Goal: Task Accomplishment & Management: Use online tool/utility

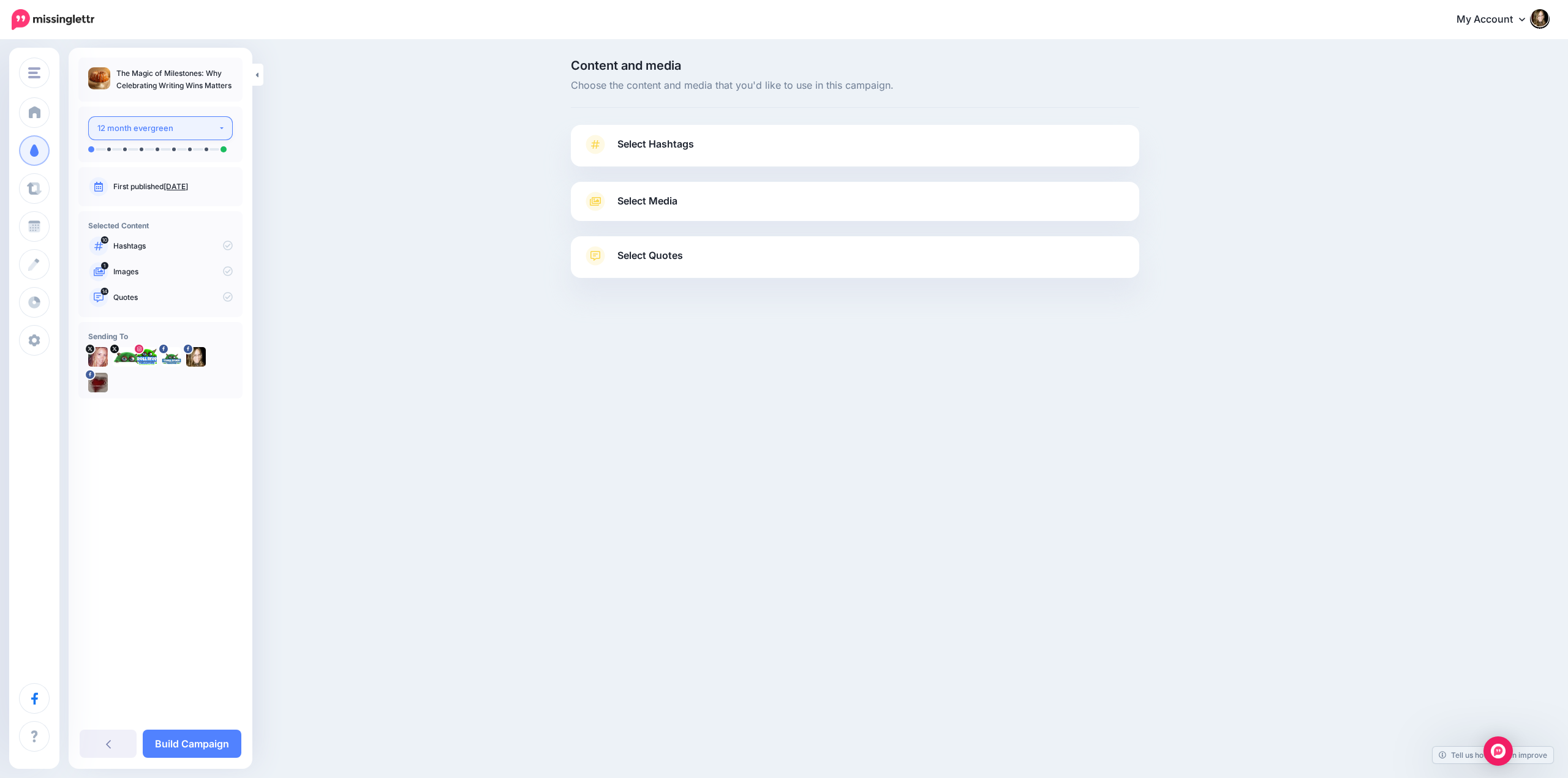
click at [127, 125] on div "12 month evergreen" at bounding box center [158, 128] width 121 height 14
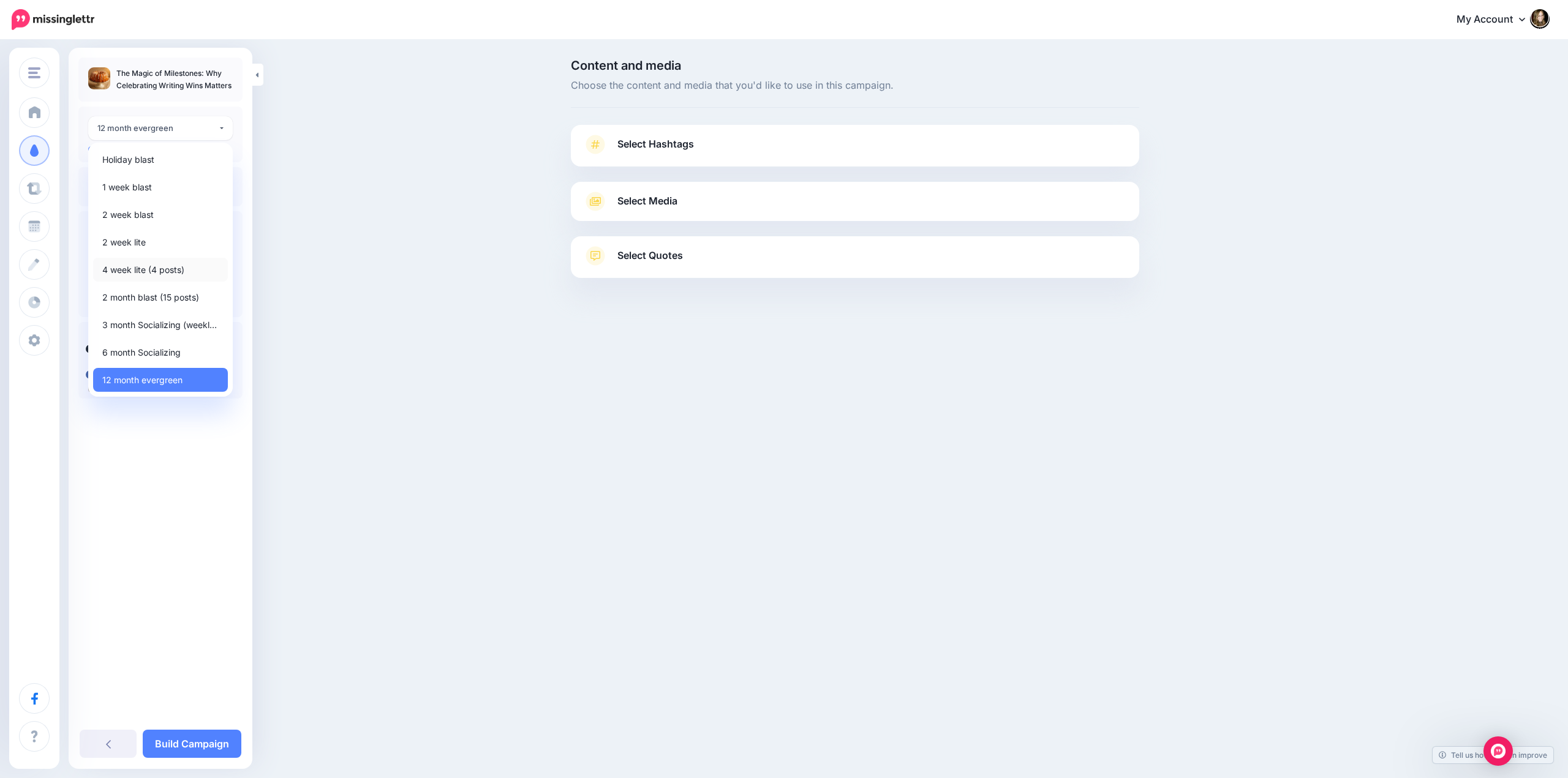
click at [138, 271] on span "4 week lite (4 posts)" at bounding box center [143, 269] width 82 height 14
select select "******"
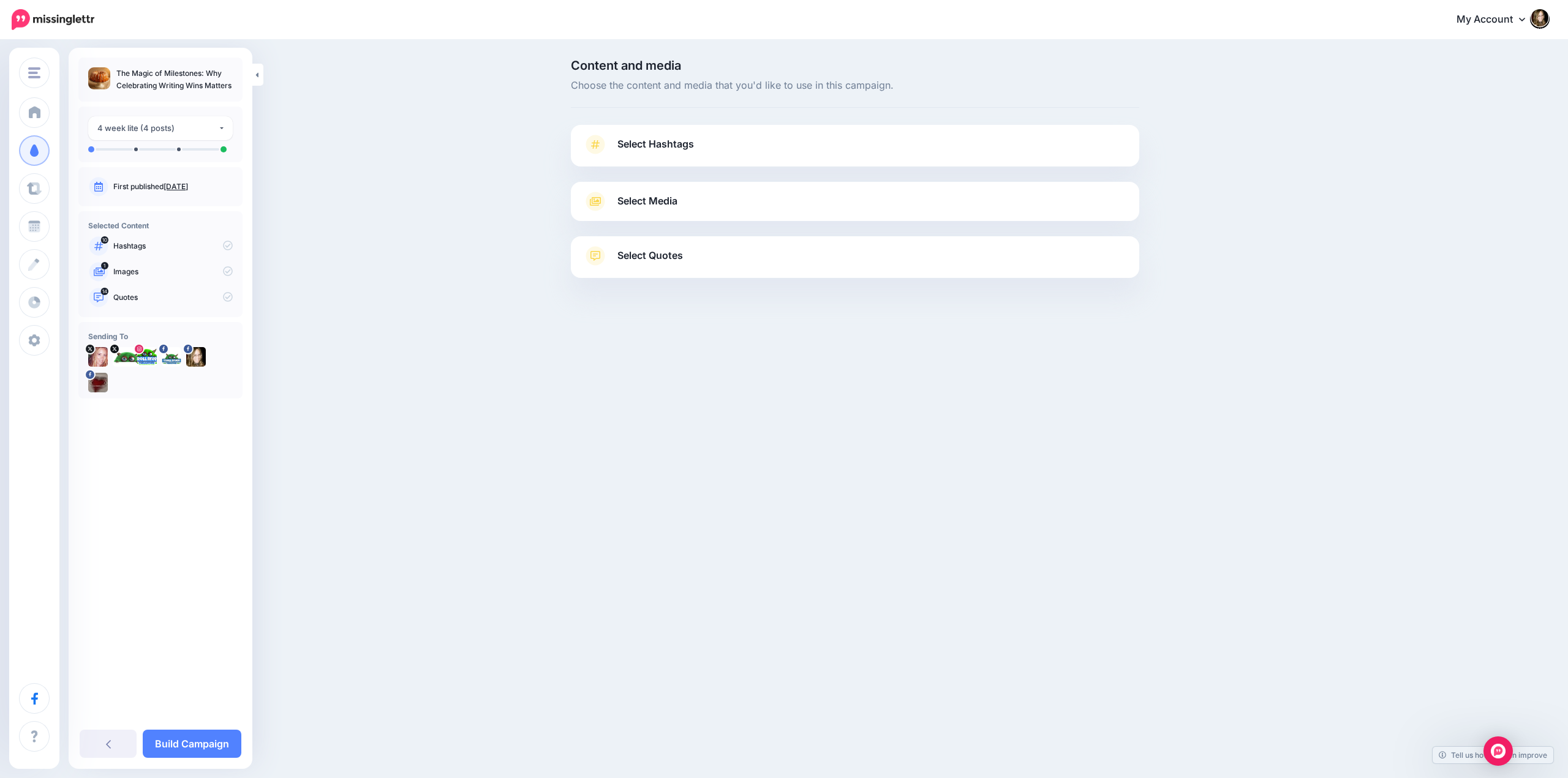
click at [706, 142] on link "Select Hashtags" at bounding box center [854, 151] width 544 height 32
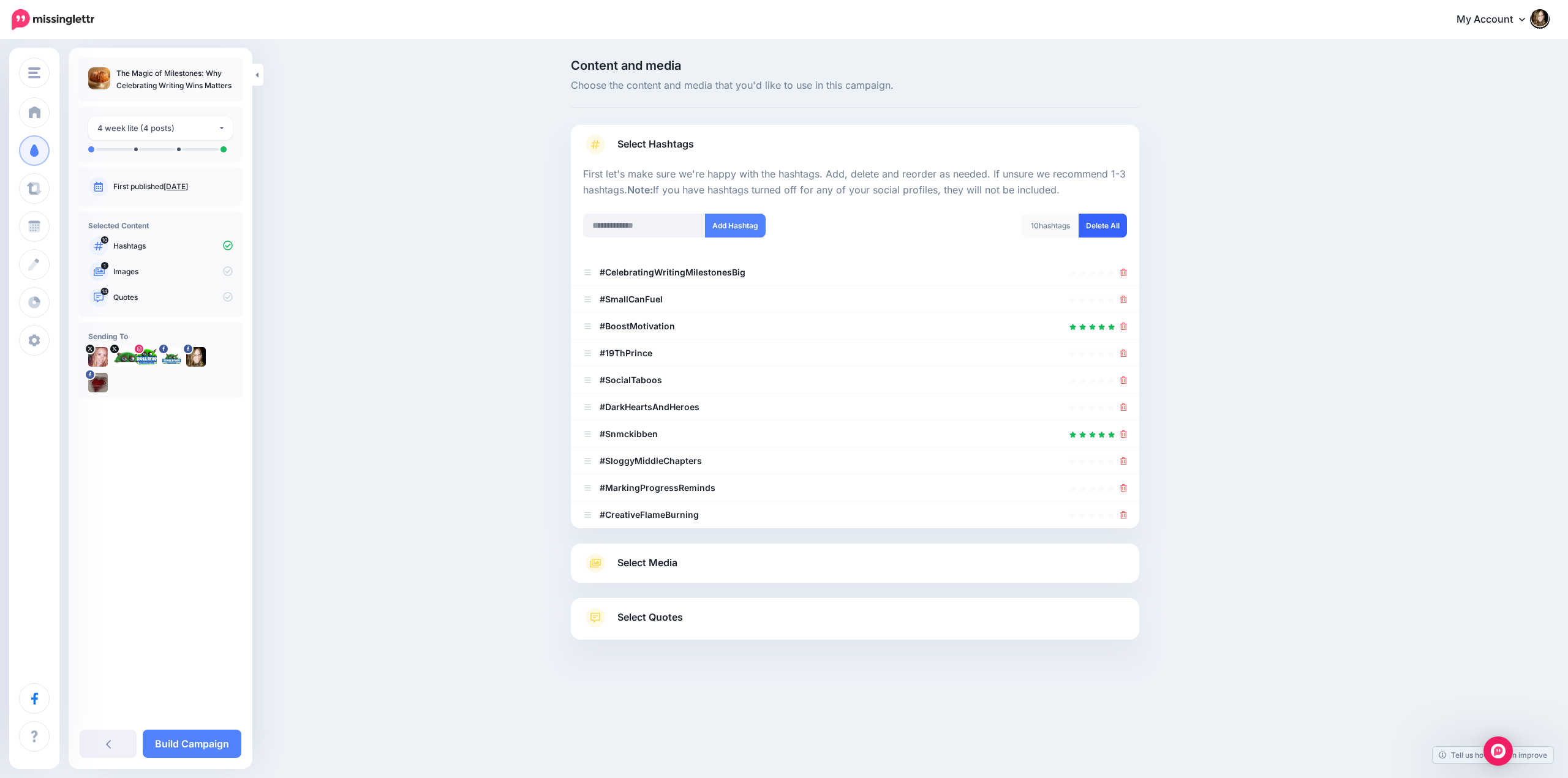
click at [1093, 227] on link "Delete All" at bounding box center [1103, 225] width 48 height 24
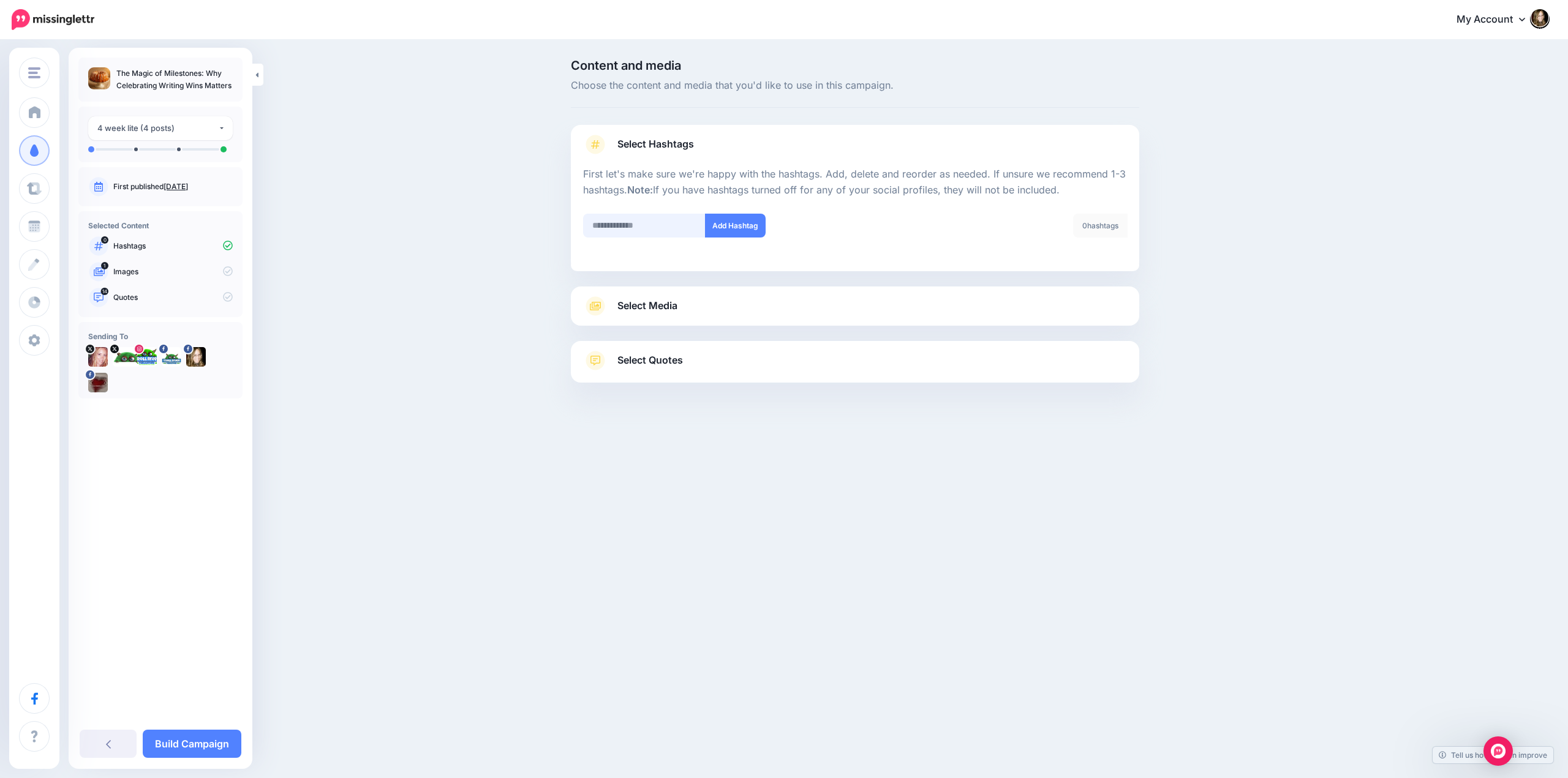
click at [650, 226] on input "text" at bounding box center [644, 225] width 122 height 24
paste input "**********"
type input "**********"
click at [726, 222] on button "Add Hashtag" at bounding box center [736, 225] width 61 height 24
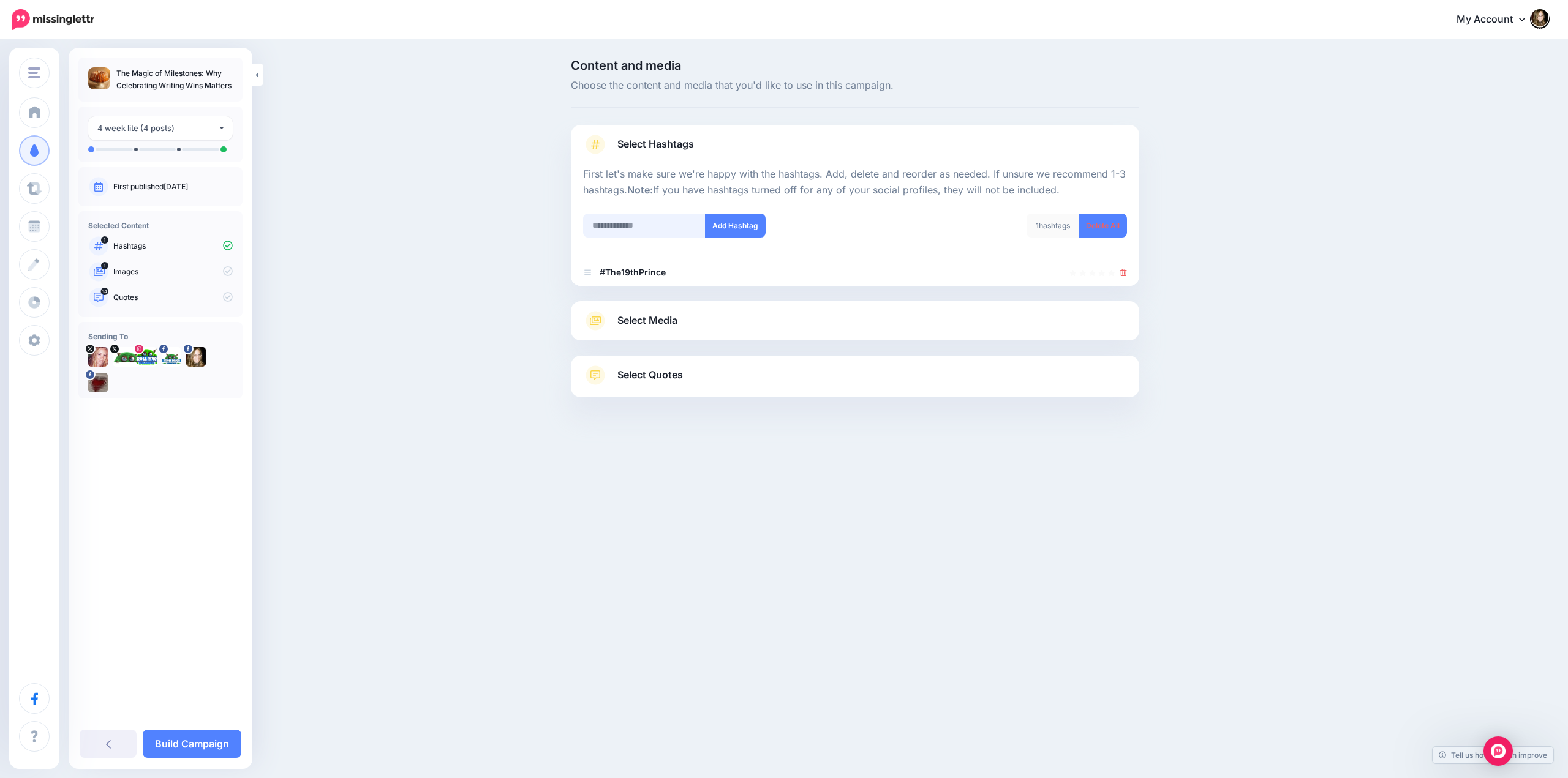
click at [603, 223] on input "text" at bounding box center [644, 225] width 122 height 24
type input "**********"
click at [735, 223] on button "Add Hashtag" at bounding box center [736, 225] width 61 height 24
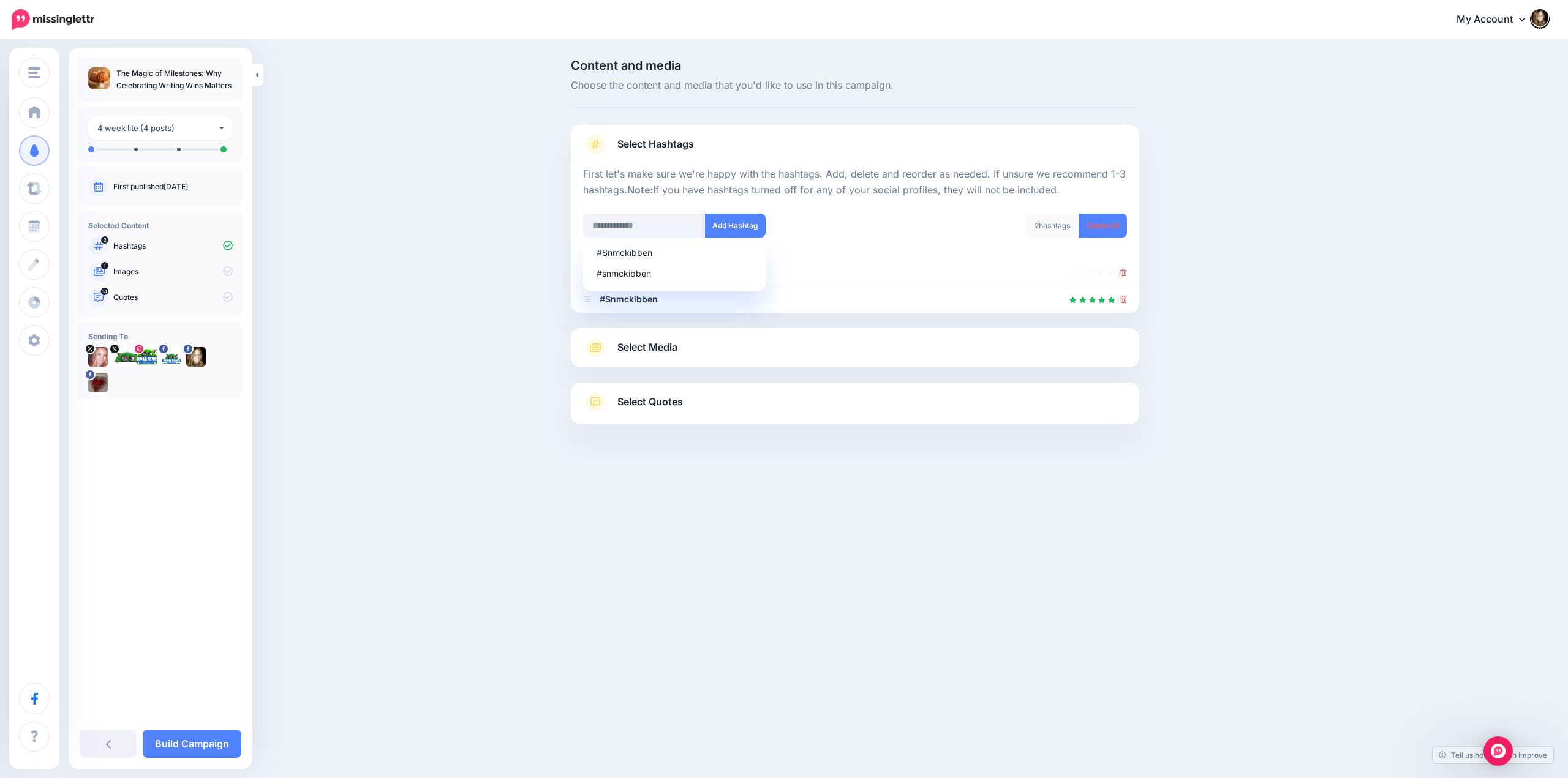
click at [531, 311] on div "Content and media Choose the content and media that you'd like to use in this c…" at bounding box center [784, 272] width 1568 height 463
click at [695, 350] on link "Select Media" at bounding box center [854, 347] width 544 height 20
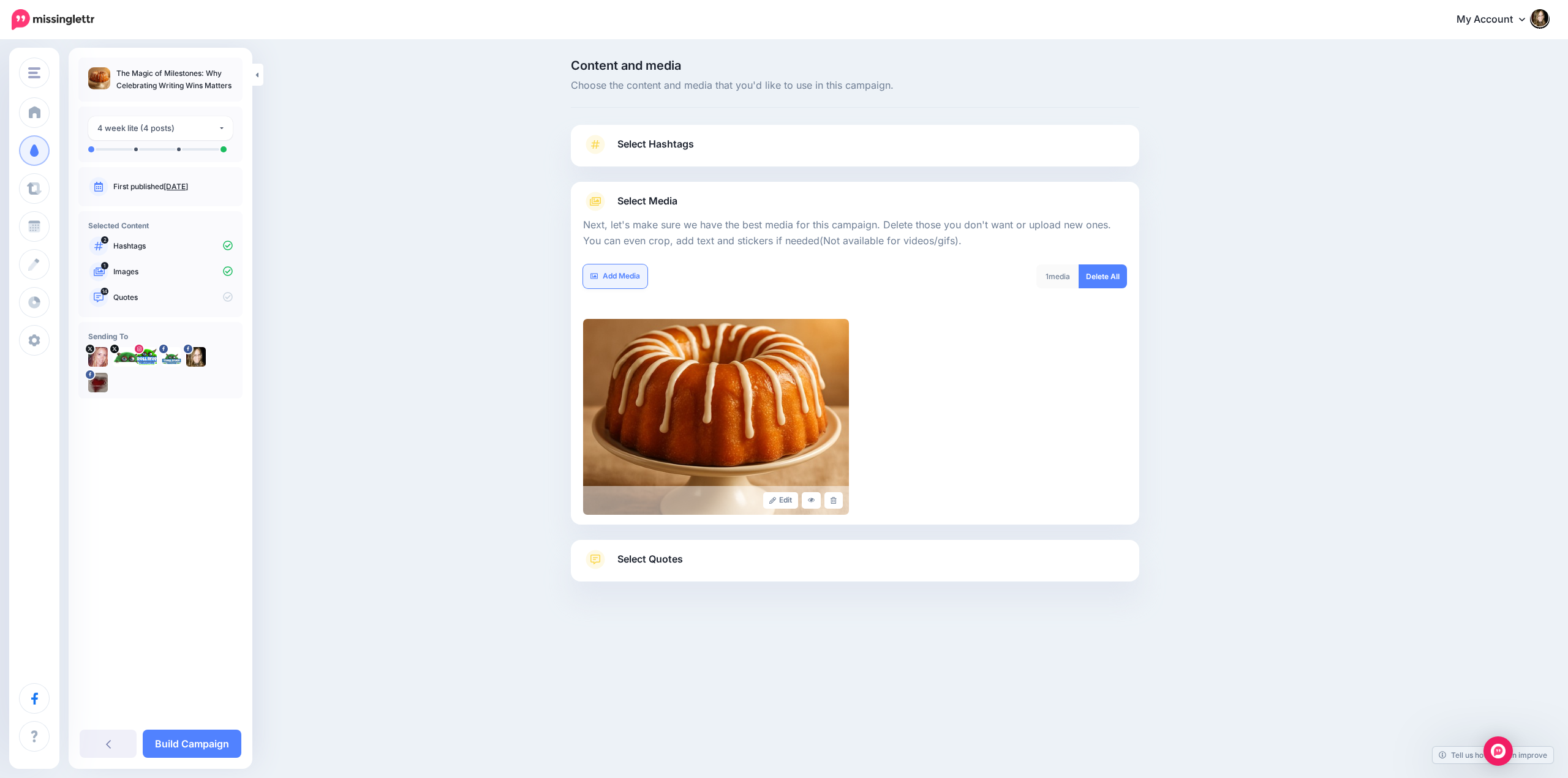
click at [626, 278] on link "Add Media" at bounding box center [615, 276] width 65 height 24
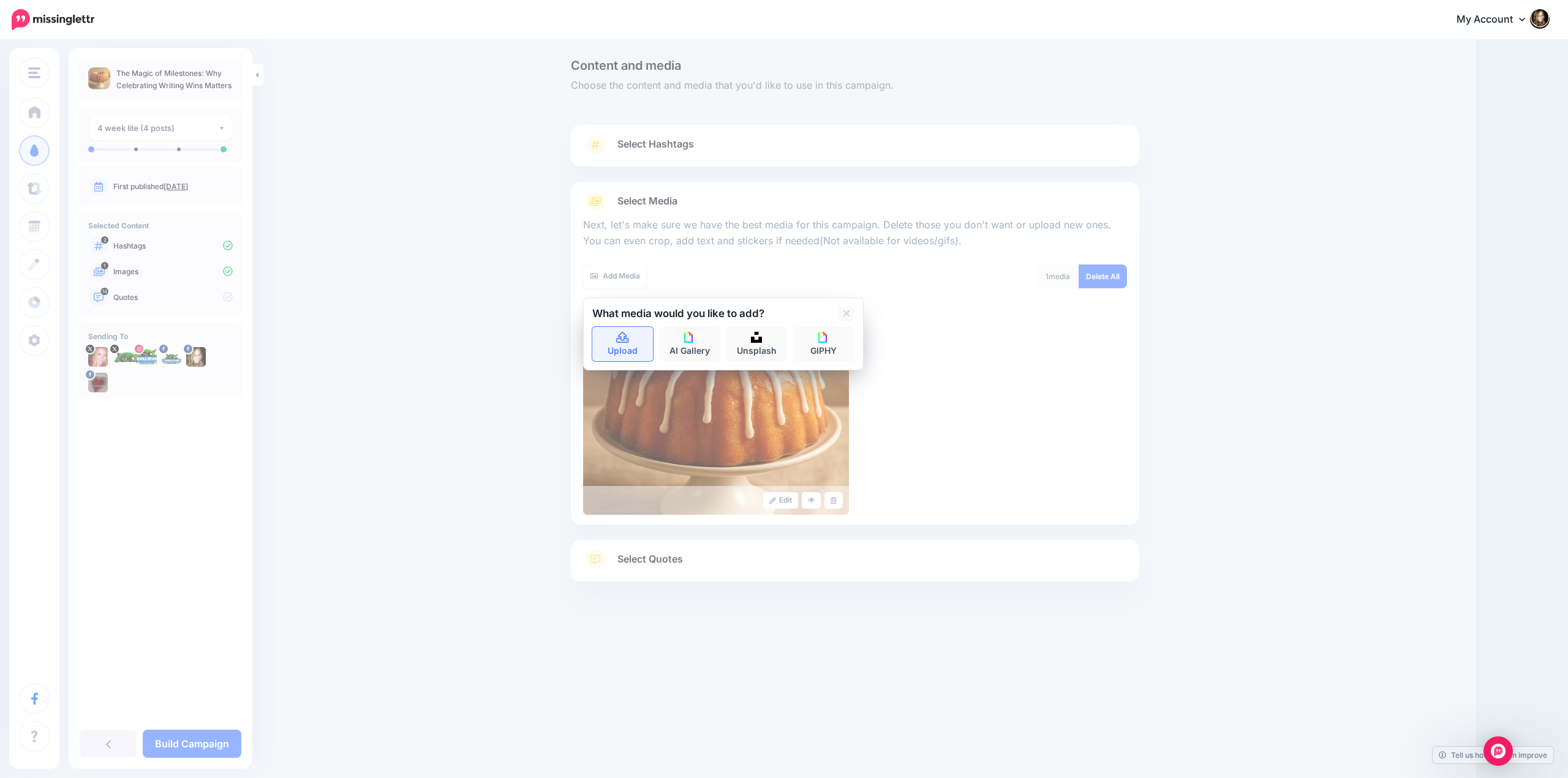
click at [624, 344] on link "Upload" at bounding box center [623, 344] width 62 height 34
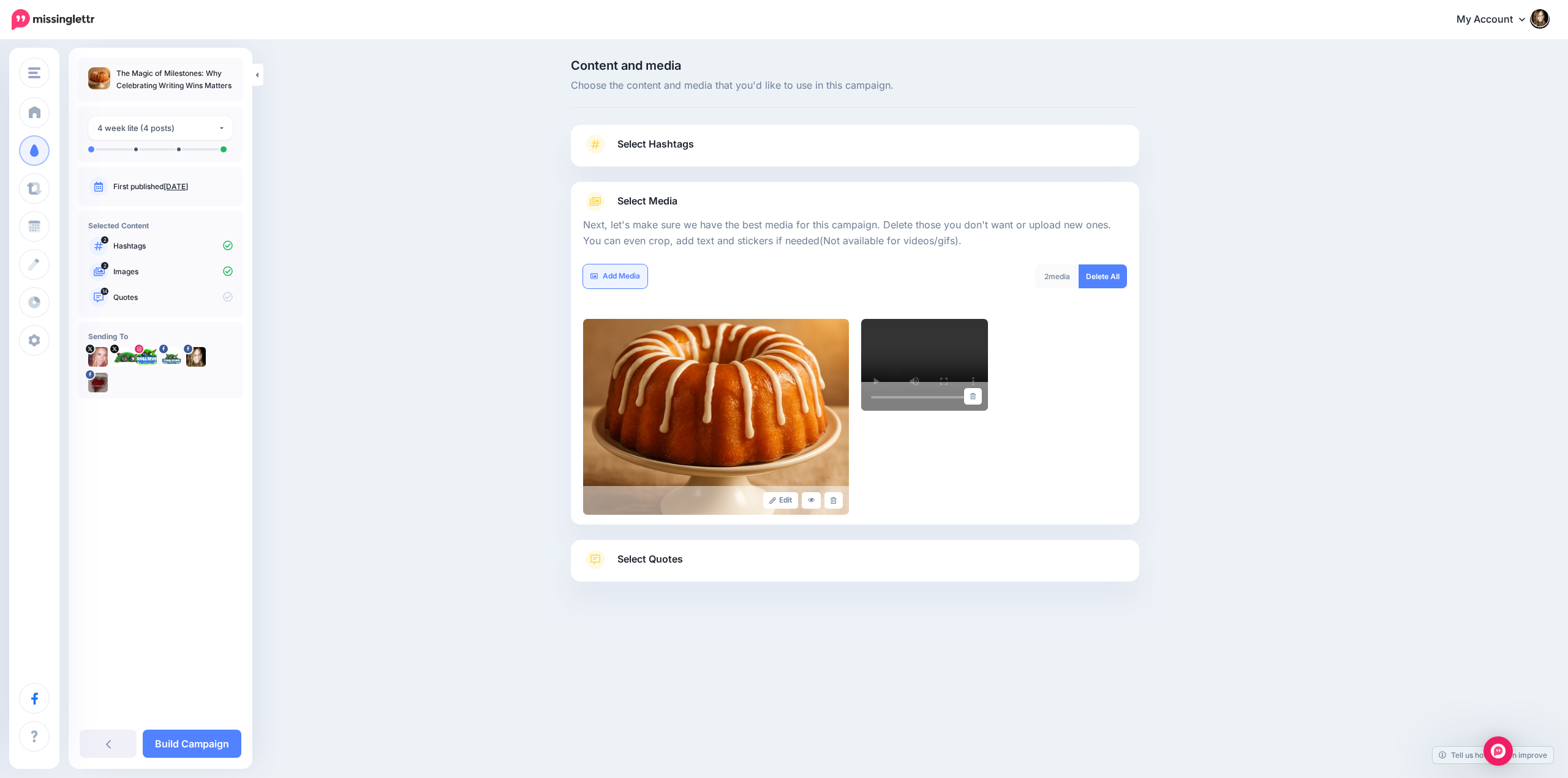
click at [616, 277] on link "Add Media" at bounding box center [615, 276] width 65 height 24
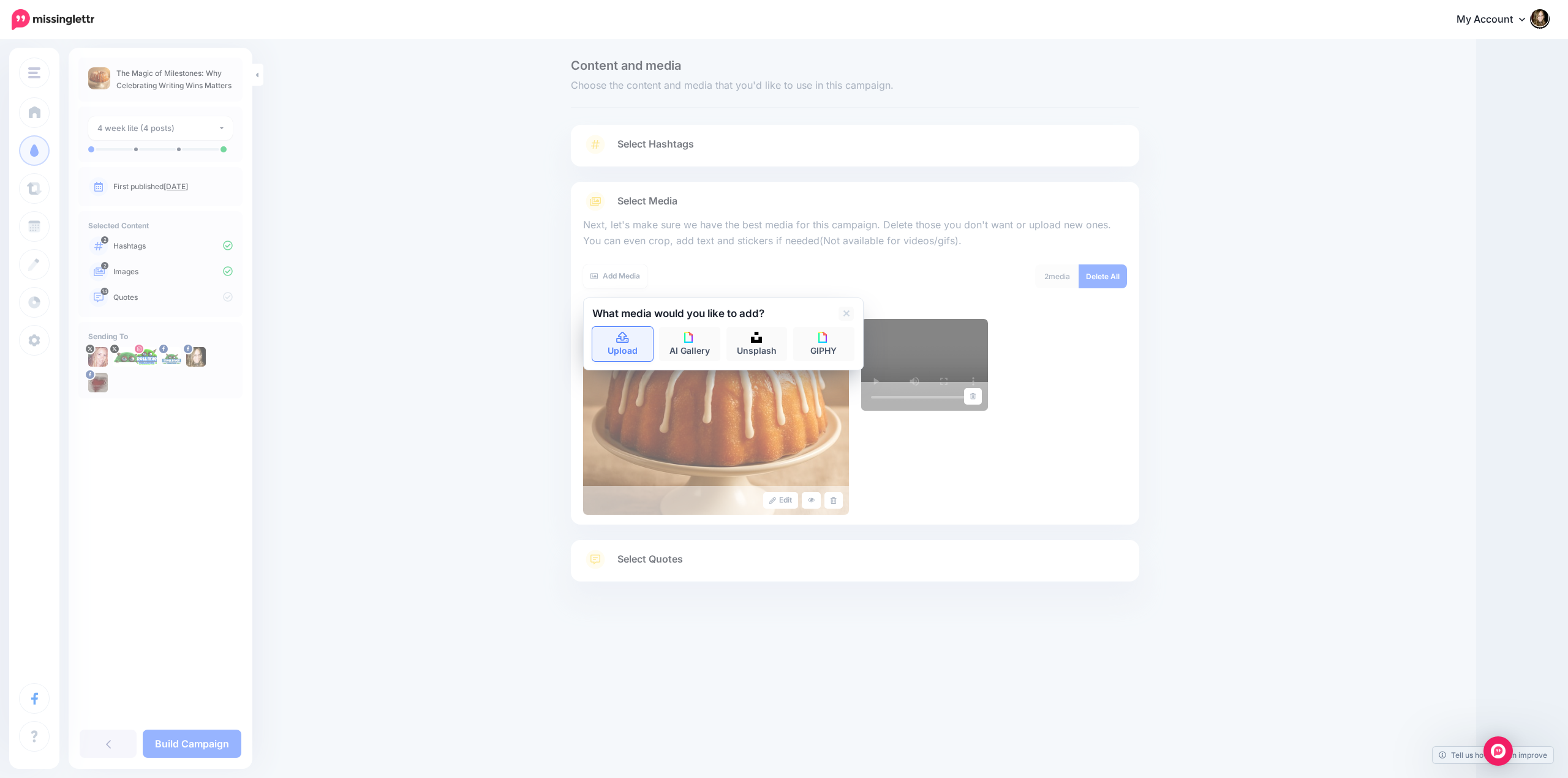
click at [621, 341] on icon at bounding box center [622, 338] width 12 height 11
click at [846, 315] on icon at bounding box center [847, 313] width 6 height 6
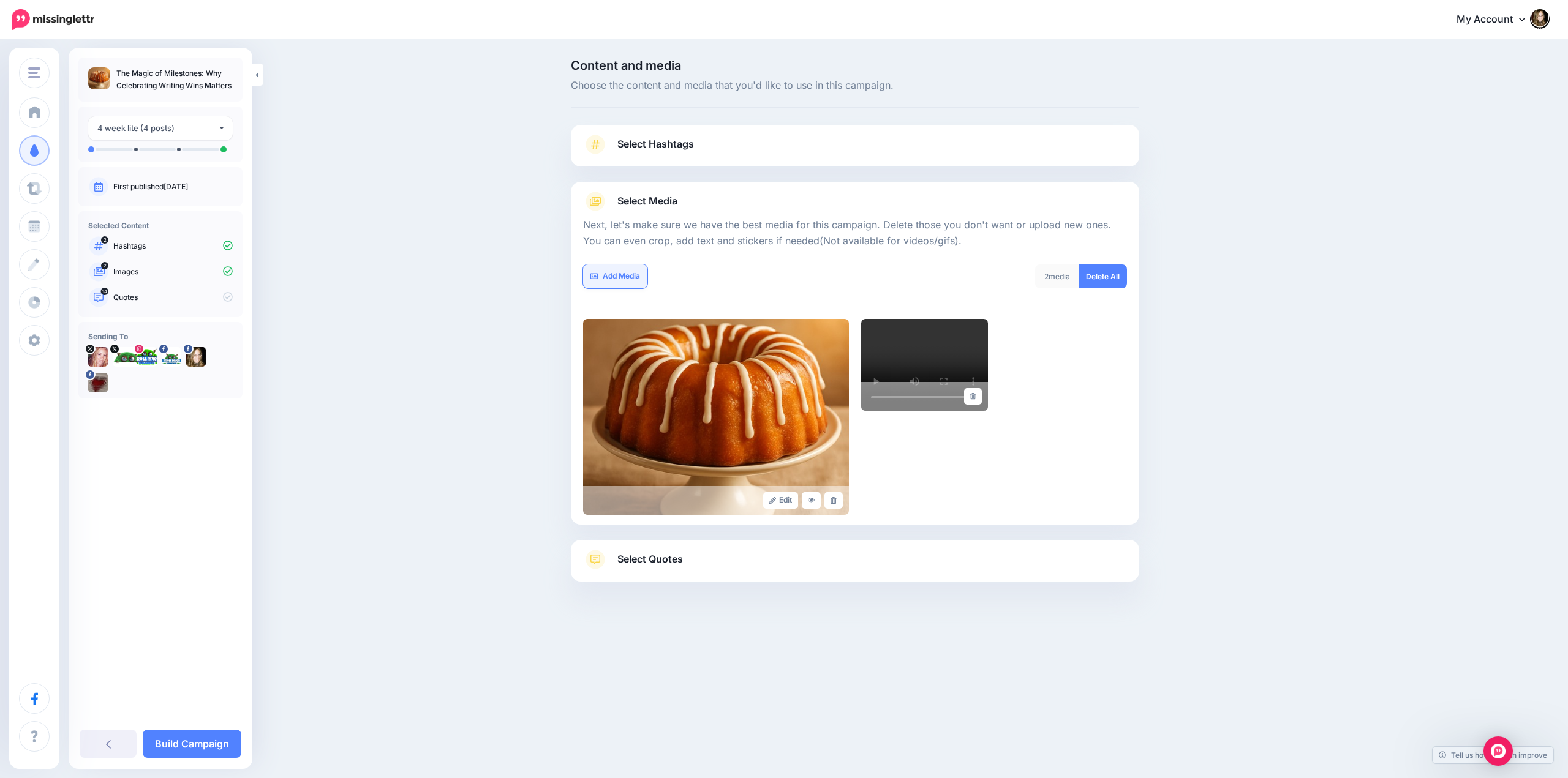
click at [631, 272] on link "Add Media" at bounding box center [615, 276] width 65 height 24
click at [624, 271] on link "Add Media" at bounding box center [615, 276] width 65 height 24
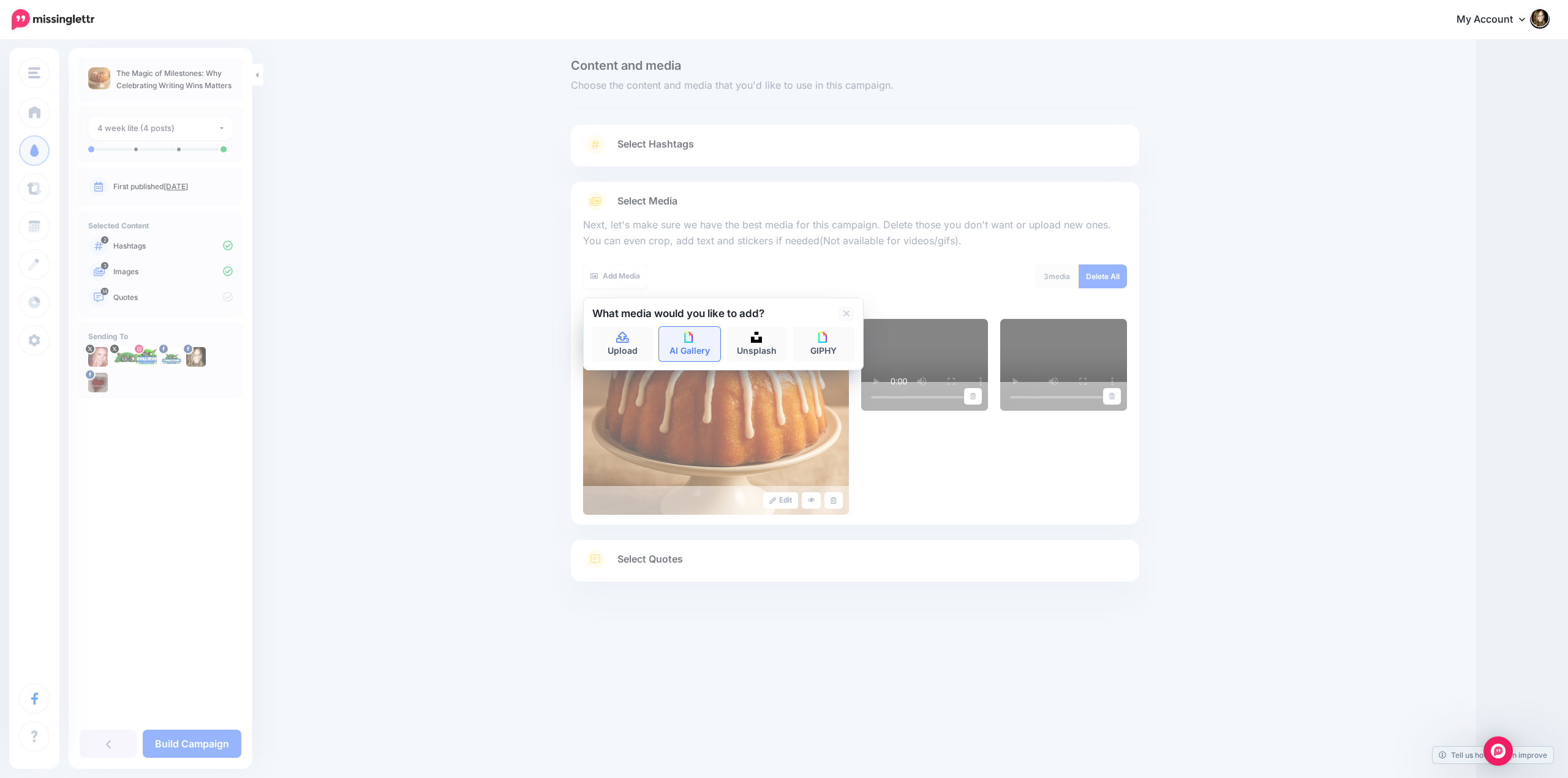
click at [694, 339] on img at bounding box center [690, 338] width 11 height 11
click at [602, 312] on icon at bounding box center [604, 313] width 6 height 6
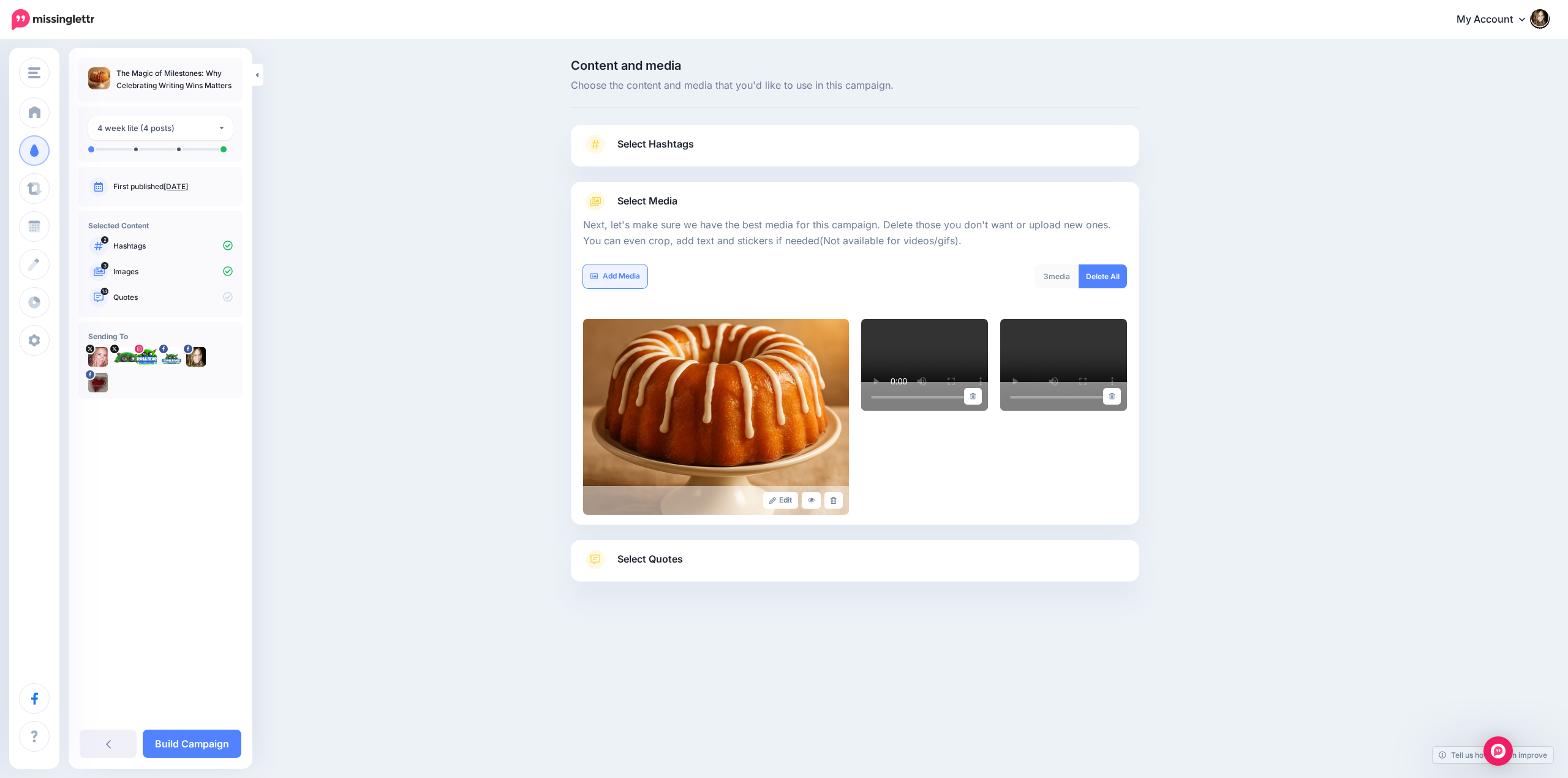
click at [621, 275] on link "Add Media" at bounding box center [615, 276] width 65 height 24
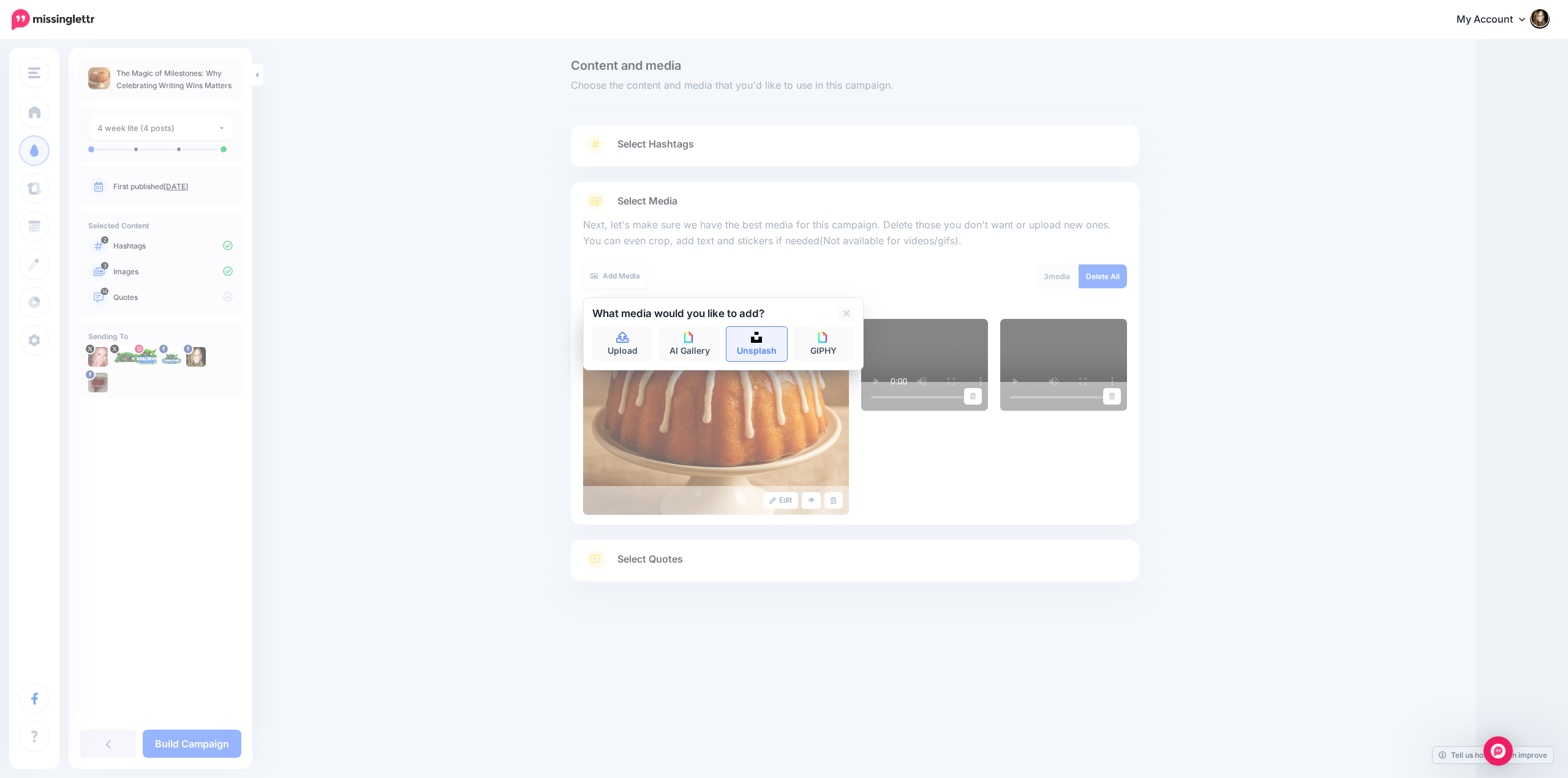
click at [756, 343] on link "Unsplash" at bounding box center [756, 344] width 62 height 34
type input "****"
click at [832, 327] on button "submit" at bounding box center [843, 339] width 22 height 24
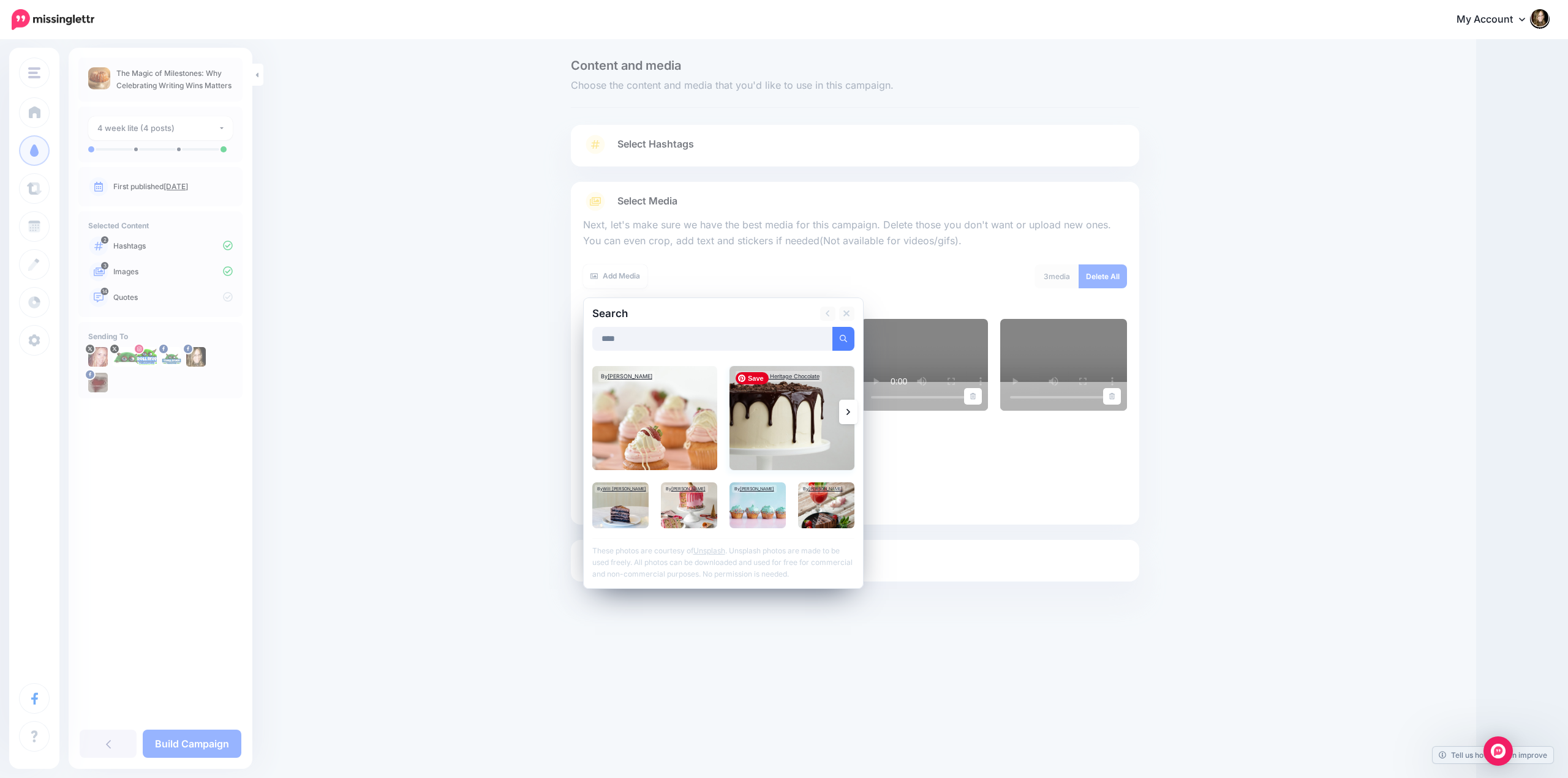
click at [782, 423] on img at bounding box center [793, 418] width 125 height 104
click at [756, 514] on img at bounding box center [757, 506] width 56 height 46
click at [831, 342] on link "Add Media" at bounding box center [829, 339] width 52 height 24
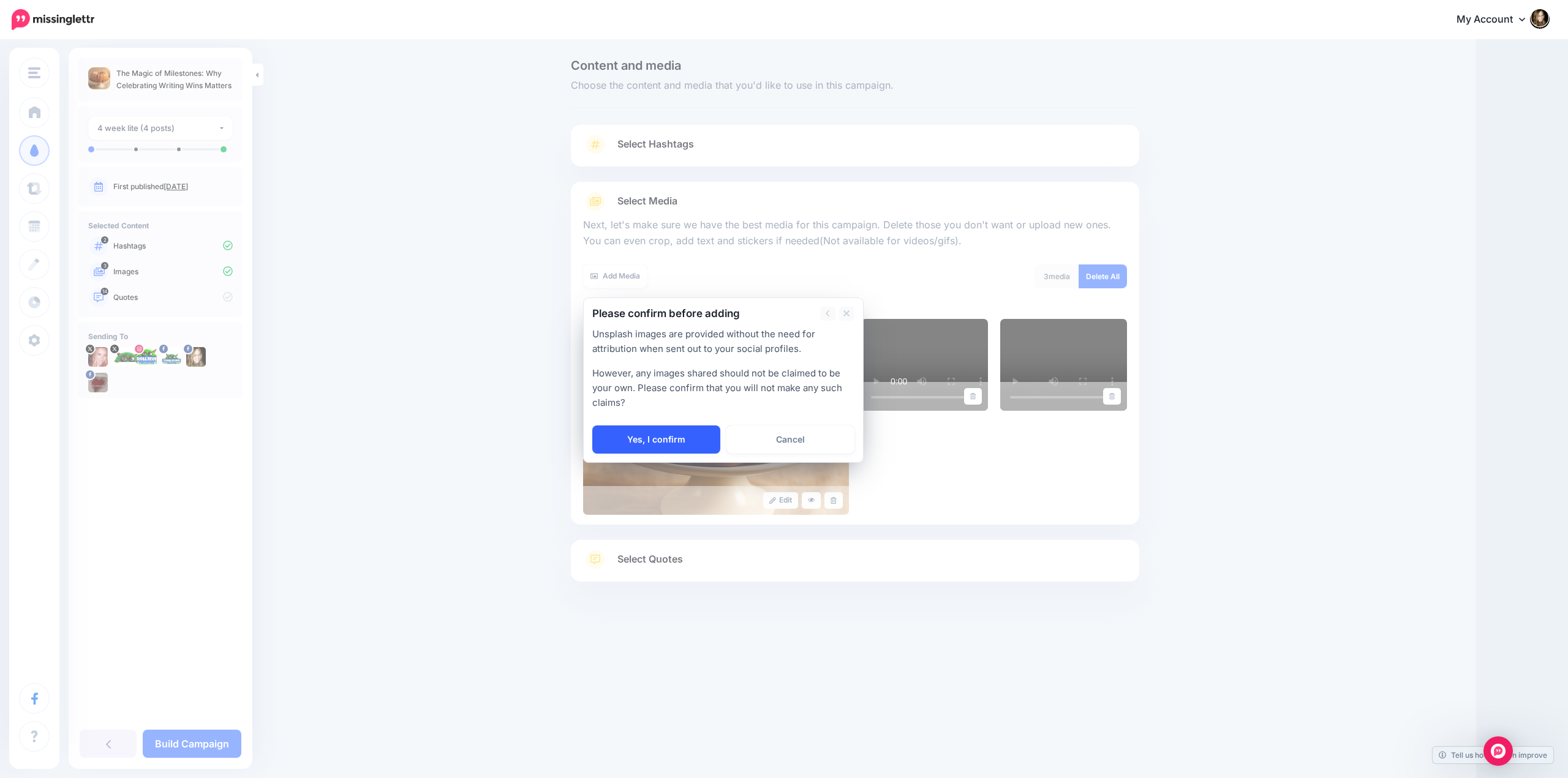
click at [697, 435] on link "Yes, I confirm" at bounding box center [656, 440] width 128 height 28
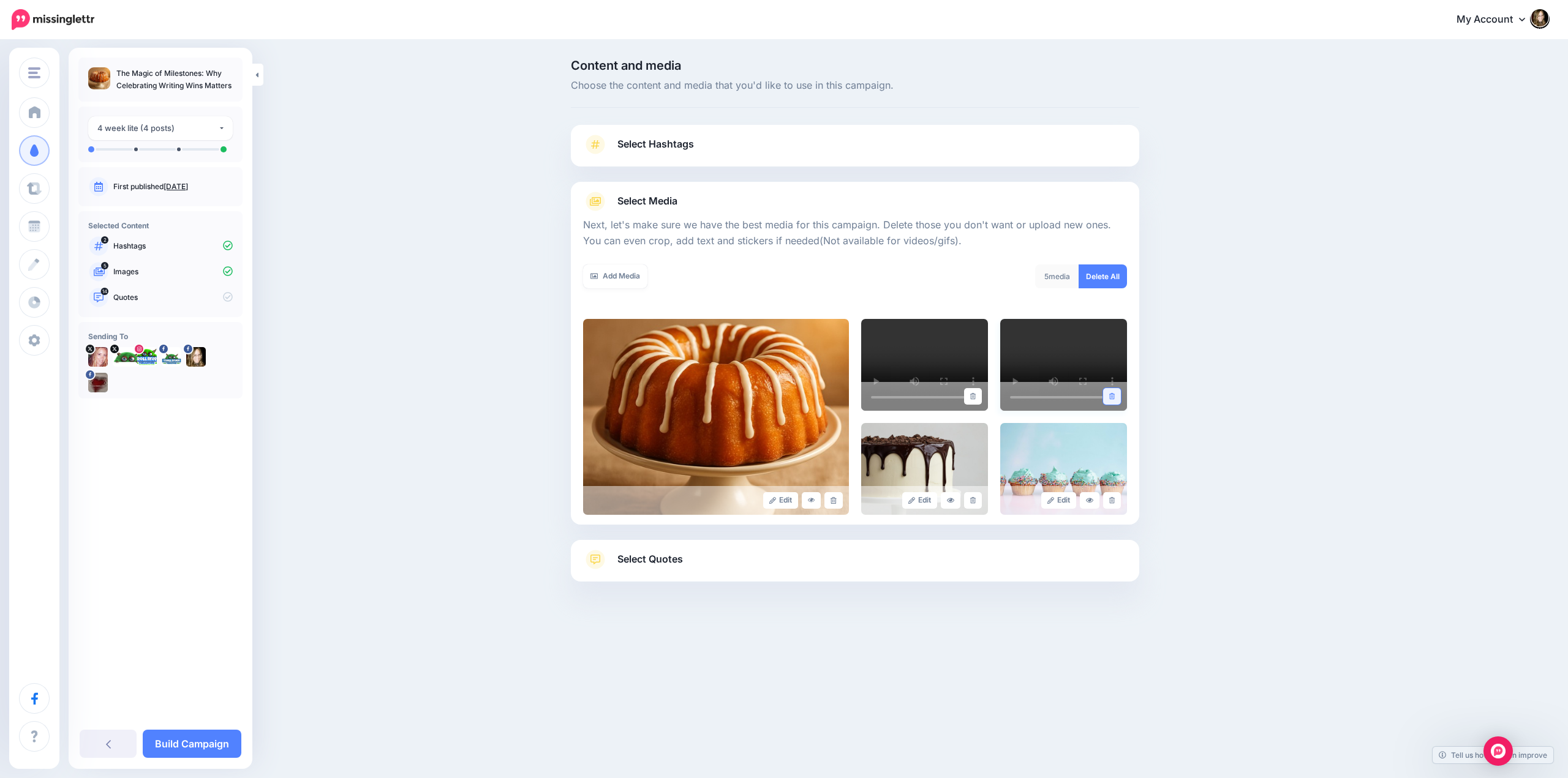
click at [1111, 395] on icon at bounding box center [1112, 396] width 6 height 7
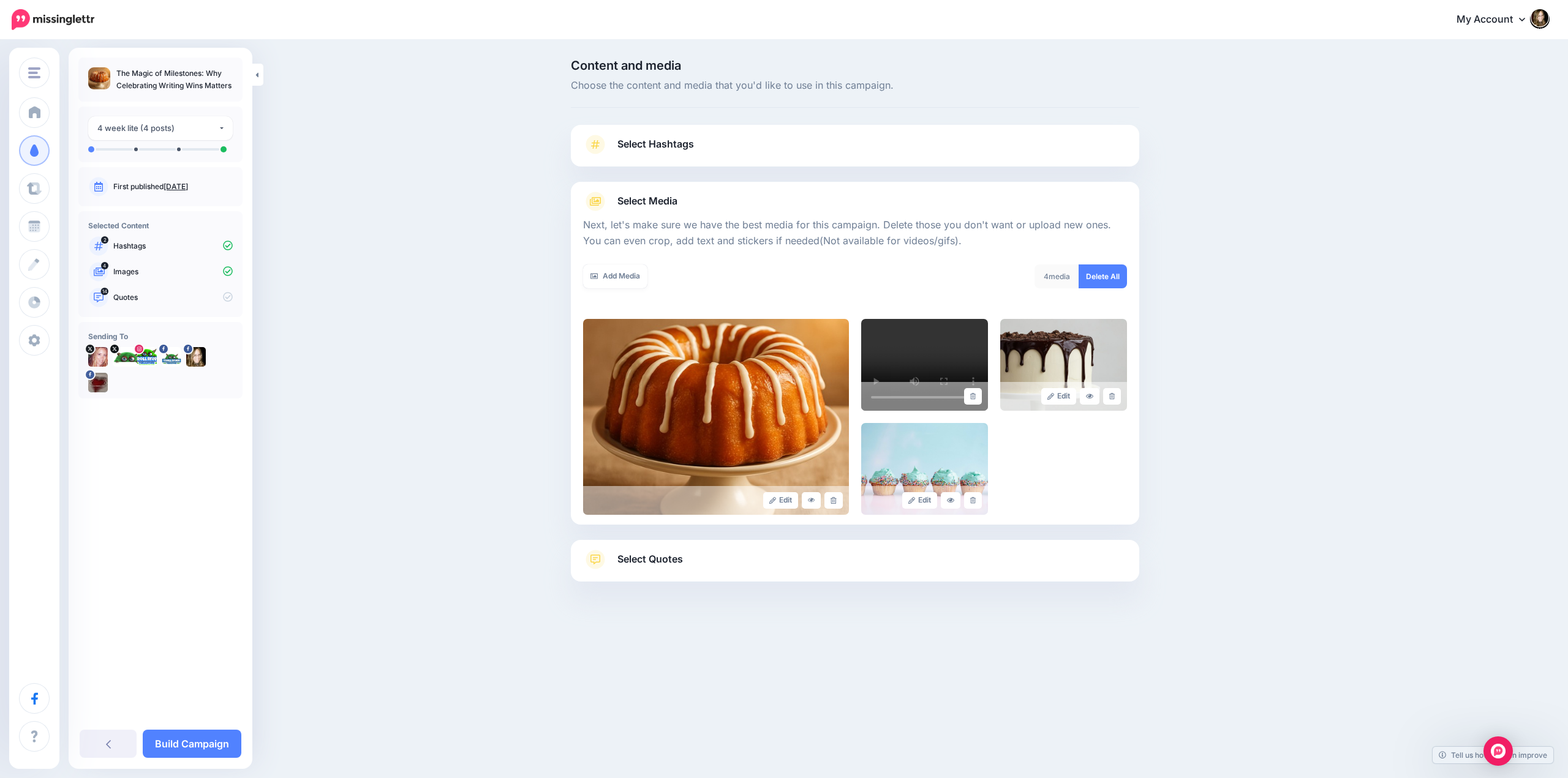
click at [663, 562] on span "Select Quotes" at bounding box center [650, 559] width 65 height 16
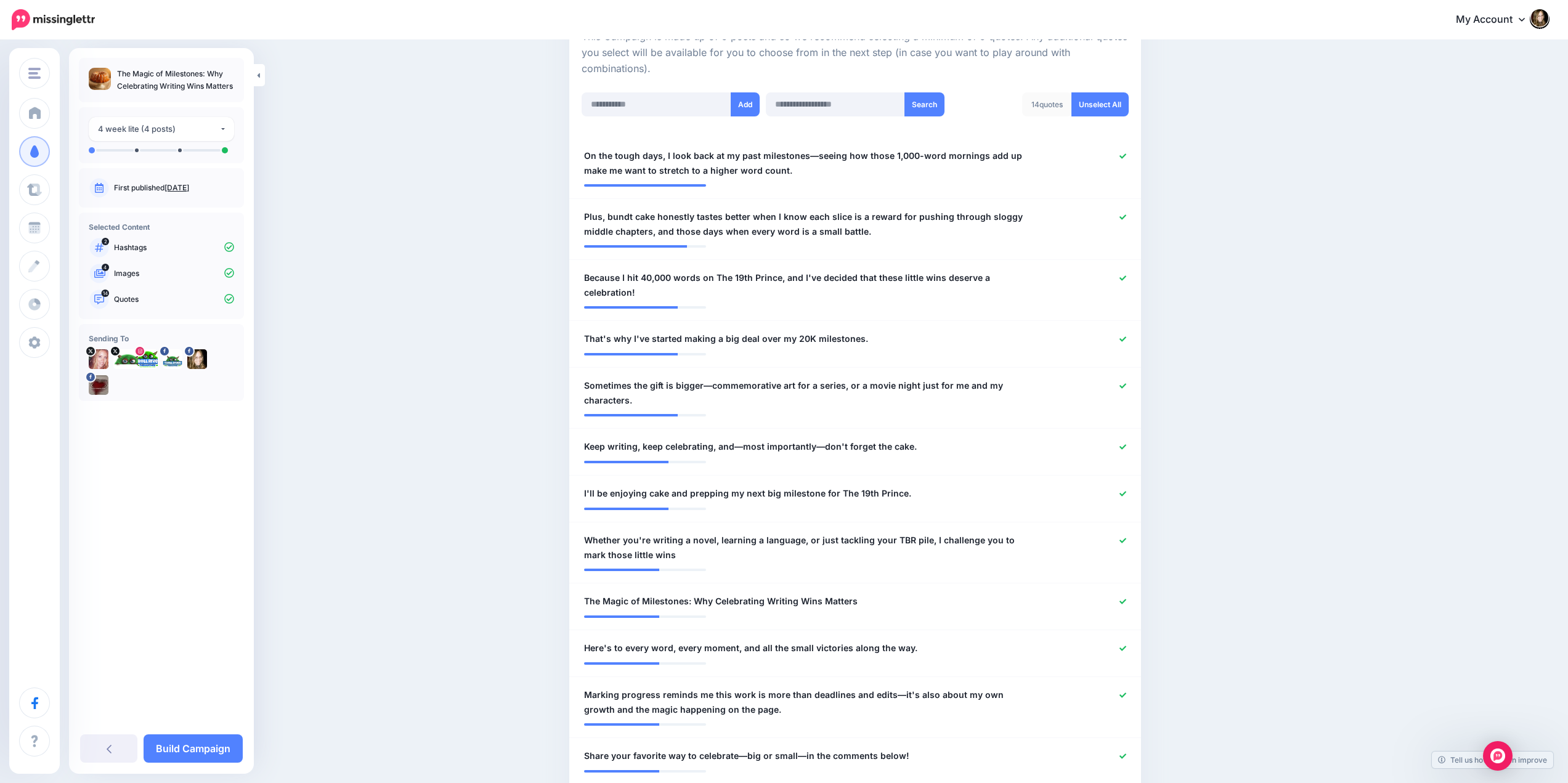
scroll to position [308, 0]
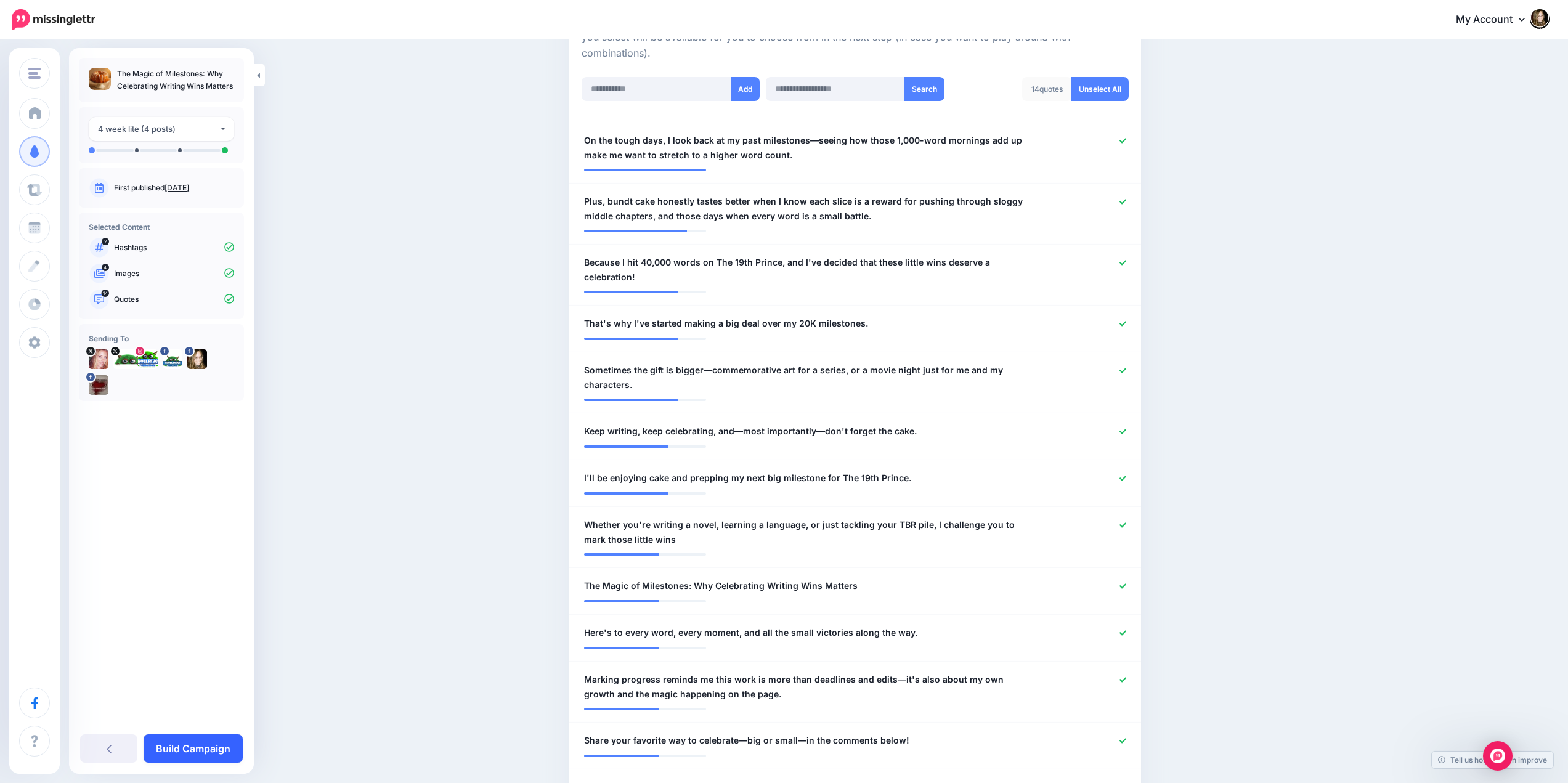
click at [179, 745] on link "Build Campaign" at bounding box center [193, 749] width 99 height 29
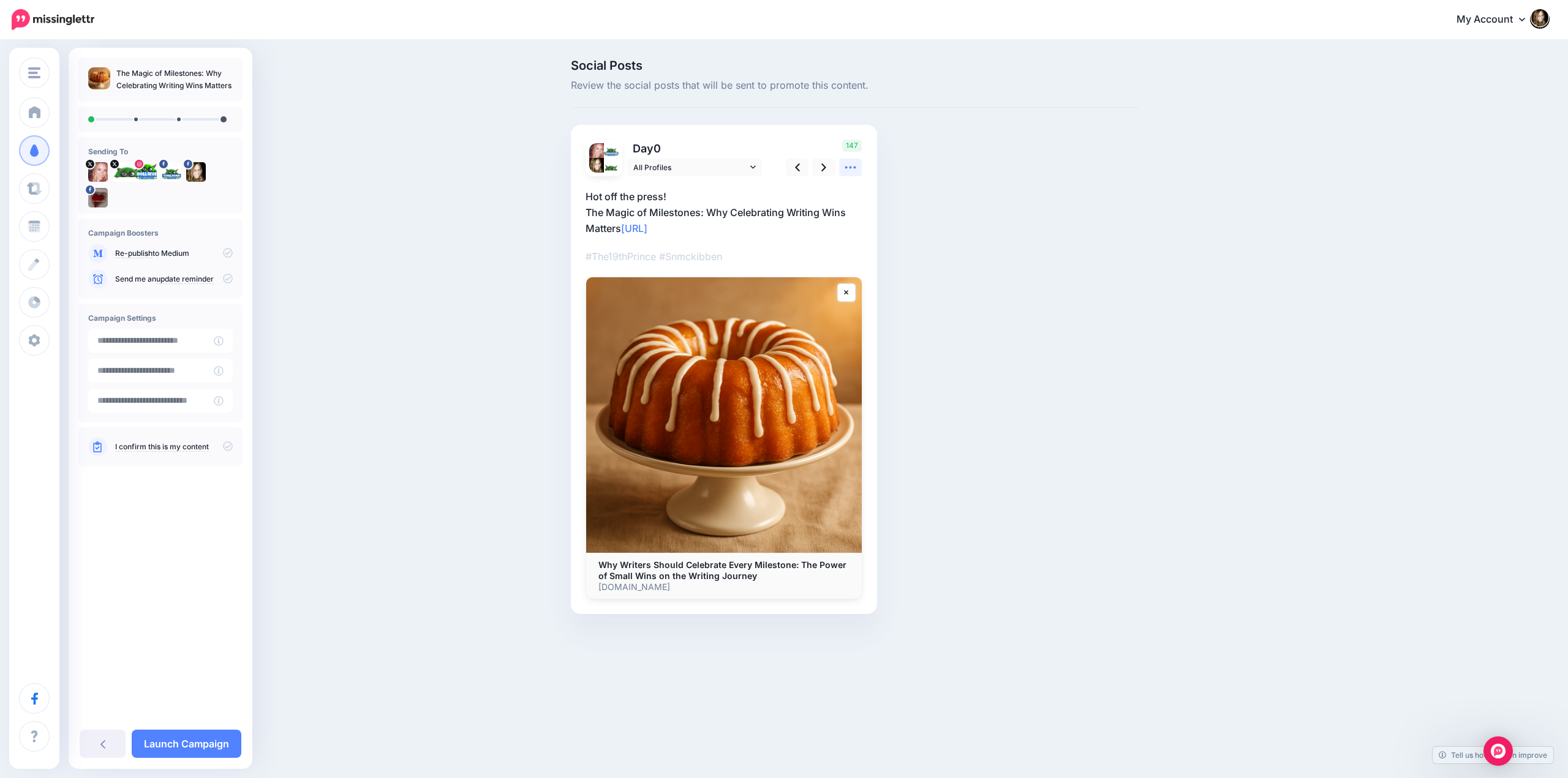
click at [848, 170] on icon at bounding box center [850, 168] width 13 height 13
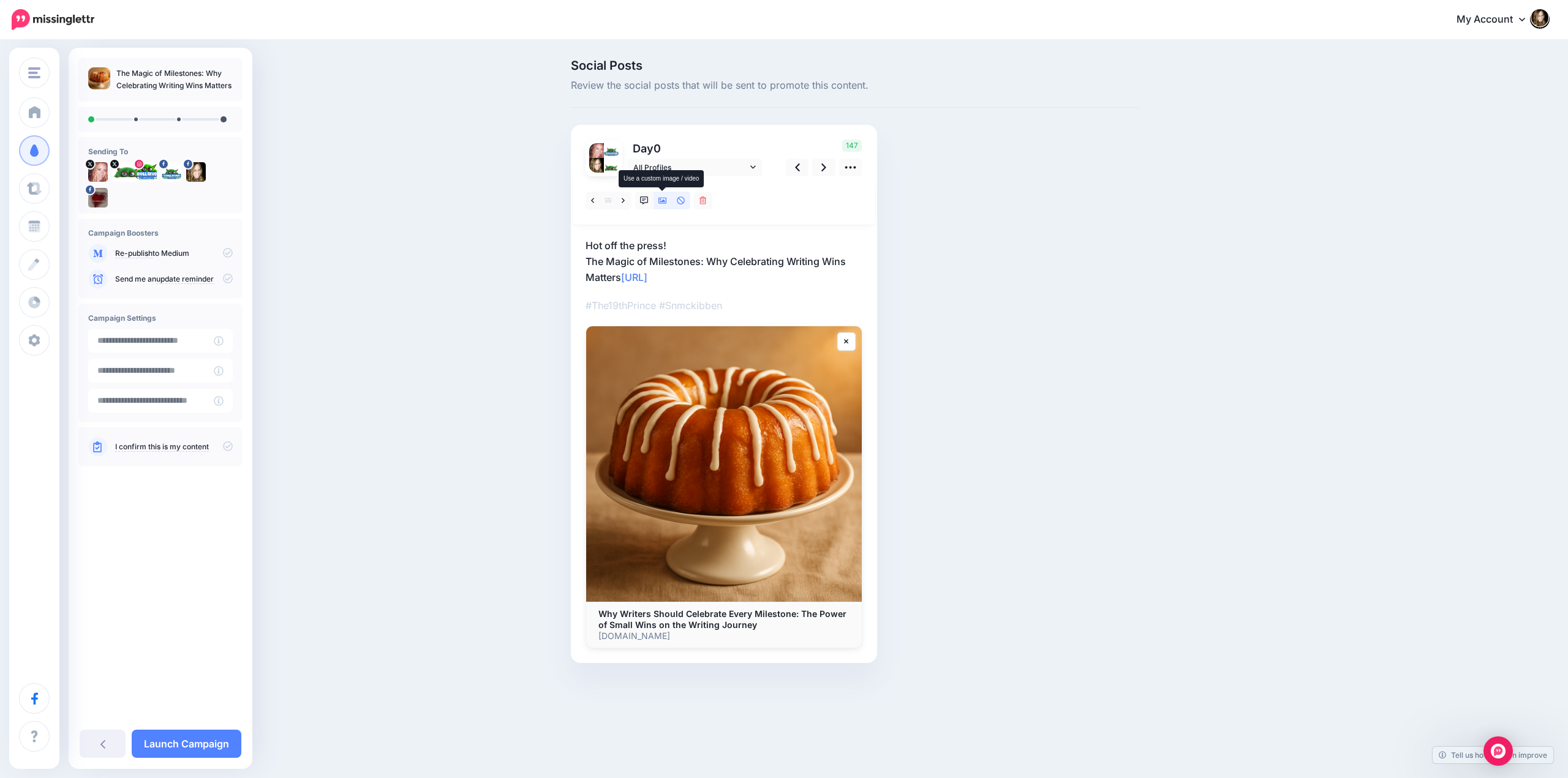
click at [663, 199] on icon at bounding box center [663, 200] width 9 height 9
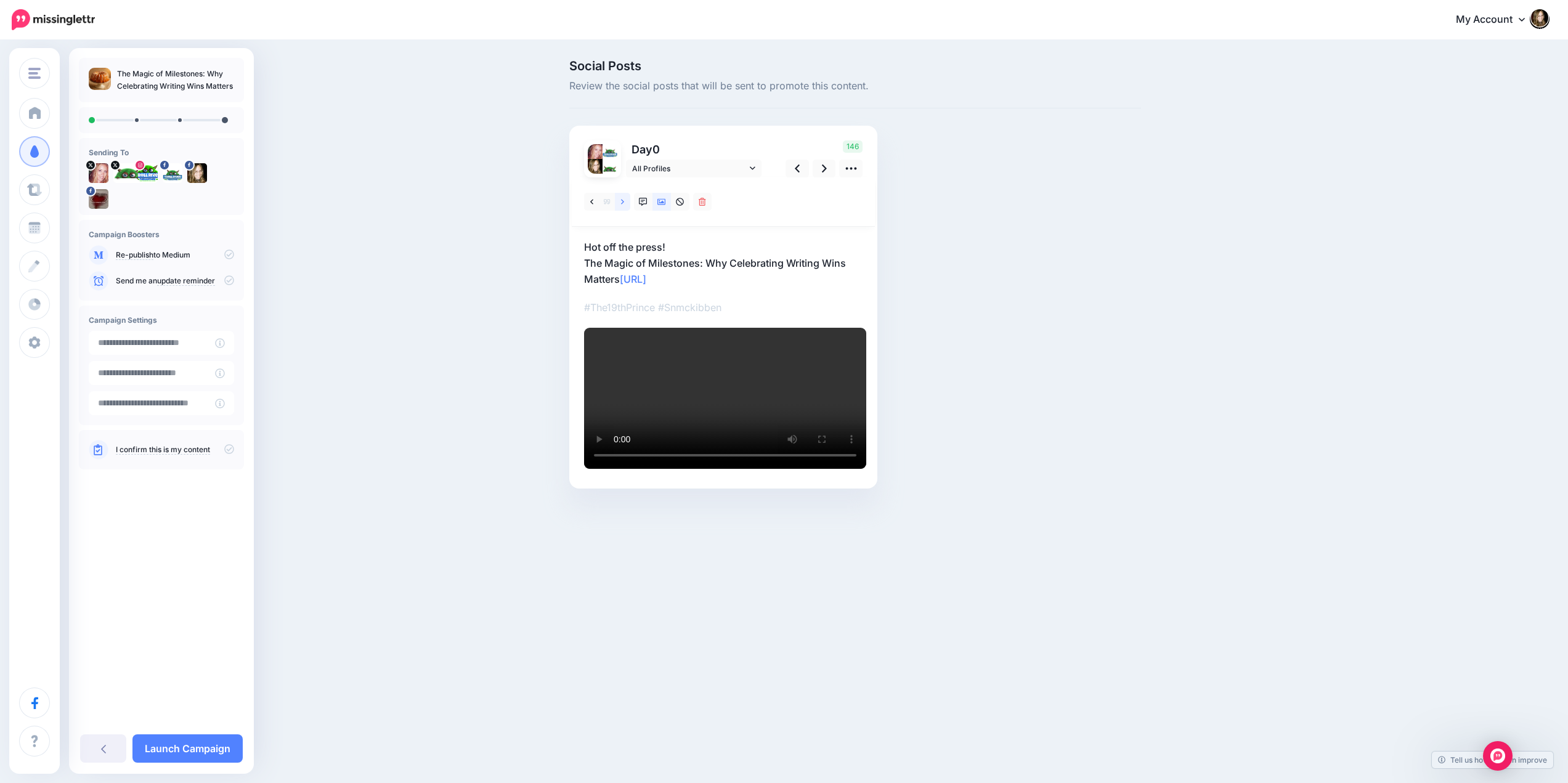
click at [624, 206] on icon at bounding box center [622, 201] width 3 height 9
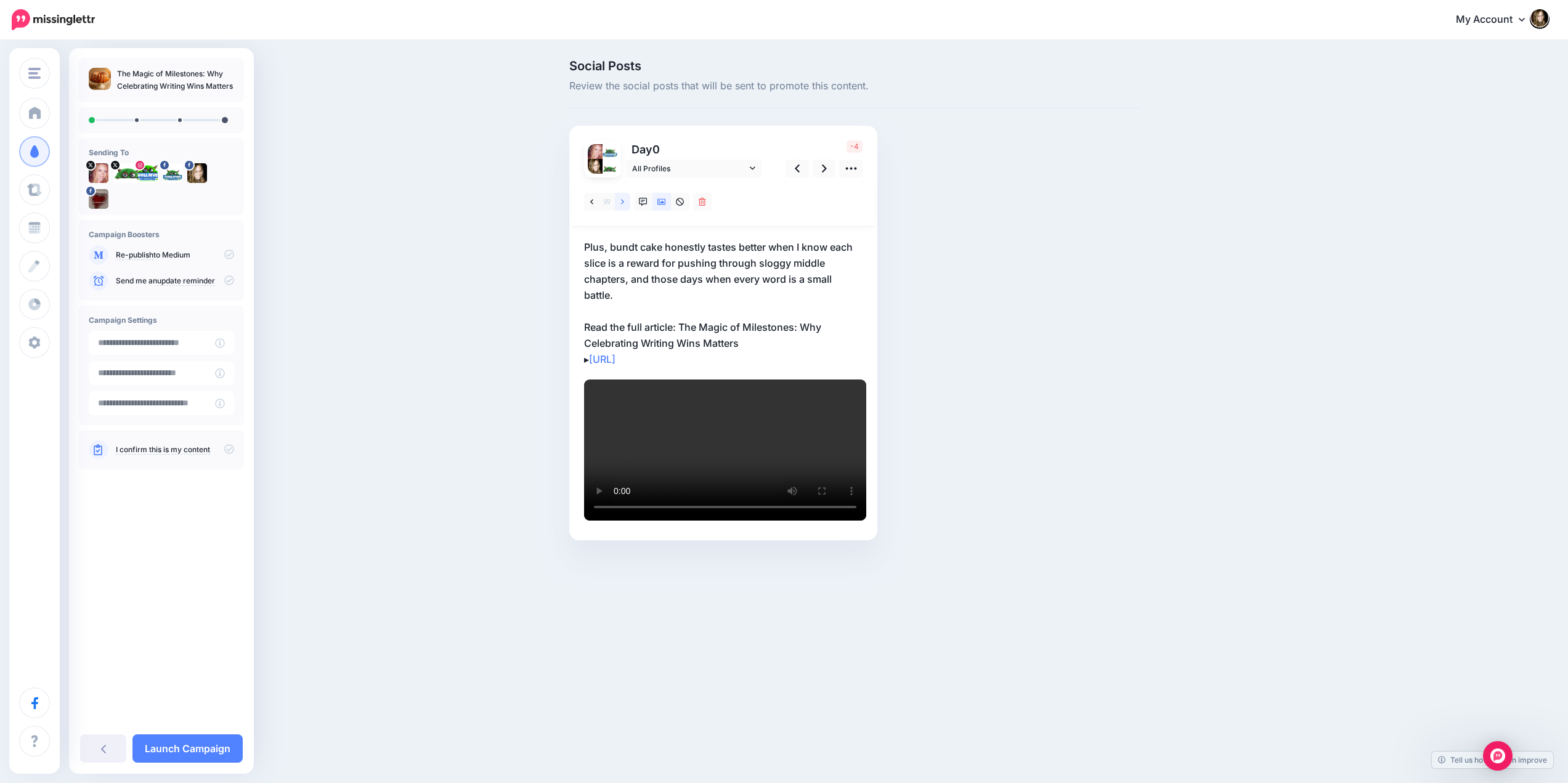
click at [624, 206] on icon at bounding box center [622, 201] width 3 height 9
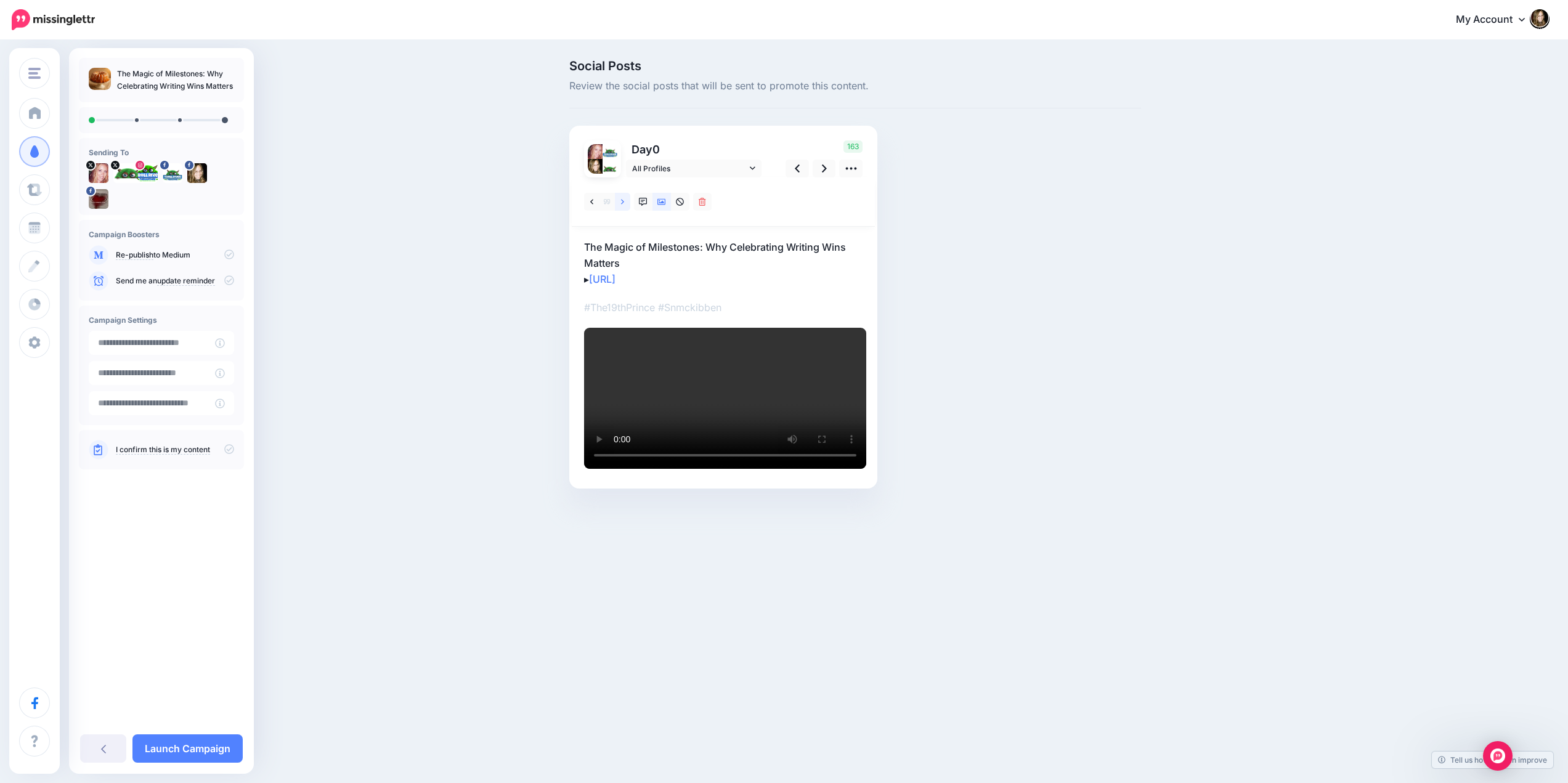
click at [624, 202] on icon at bounding box center [622, 201] width 3 height 9
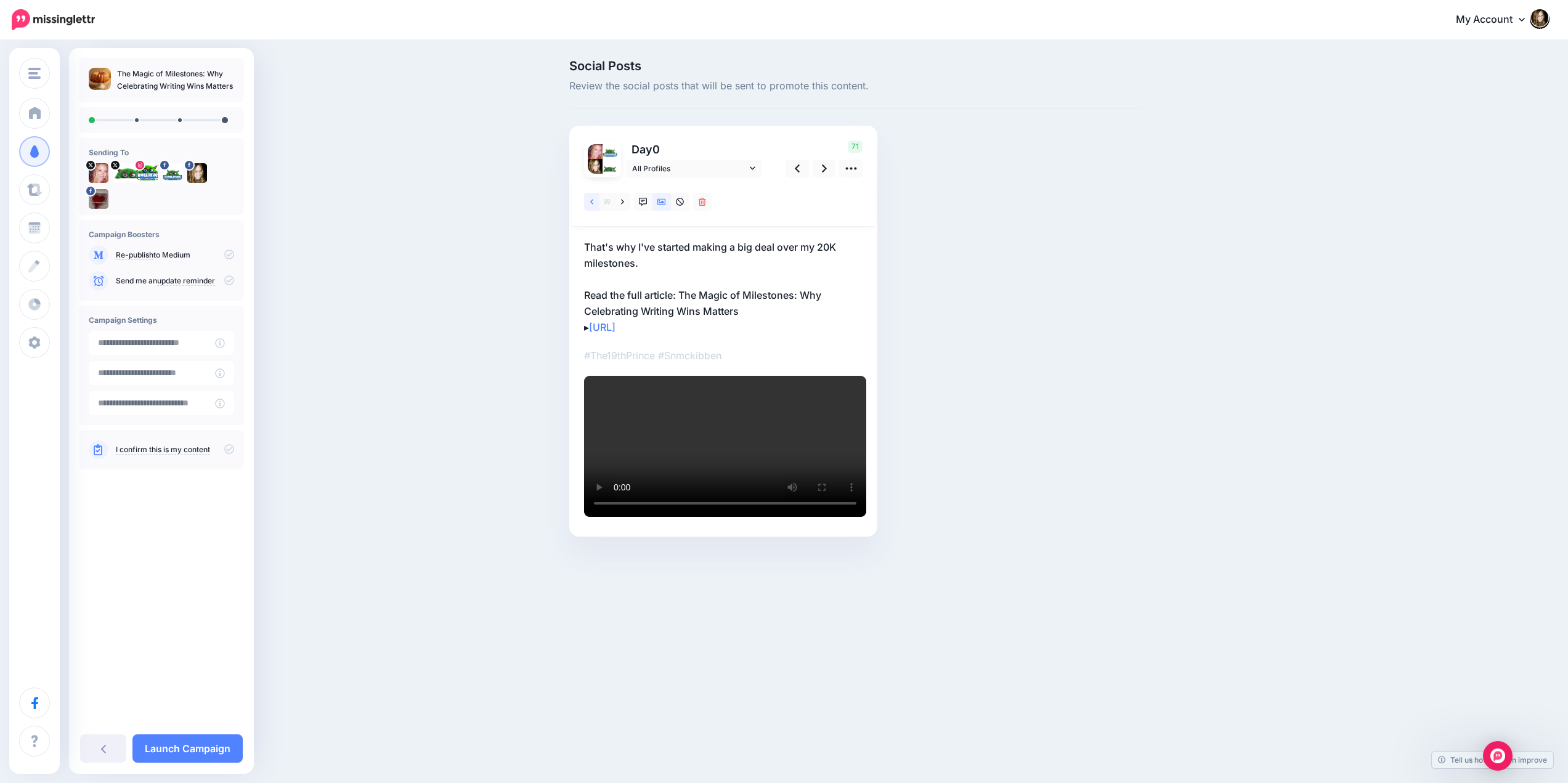
click at [594, 202] on icon at bounding box center [591, 201] width 3 height 9
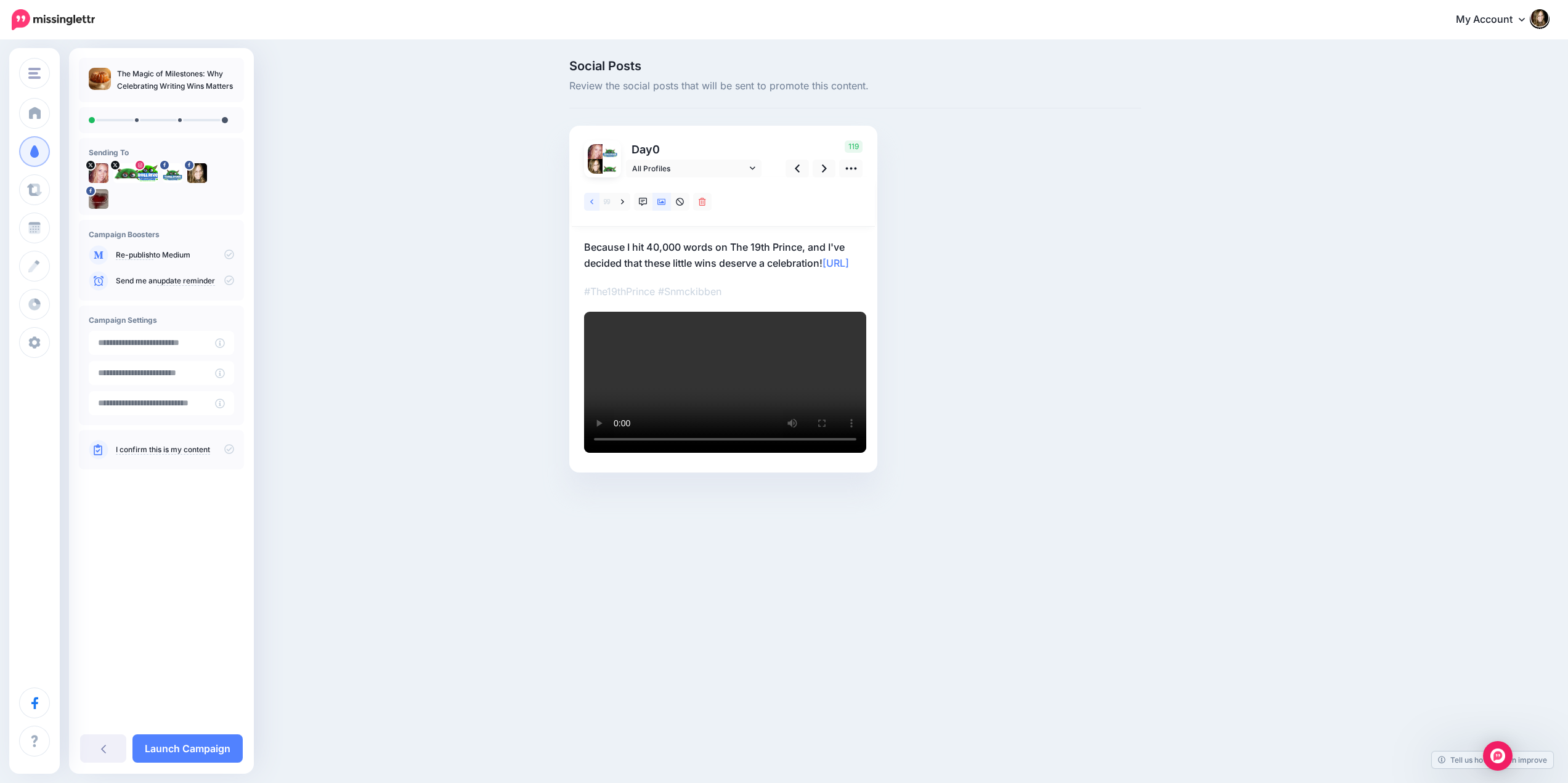
click at [594, 202] on icon at bounding box center [591, 201] width 3 height 9
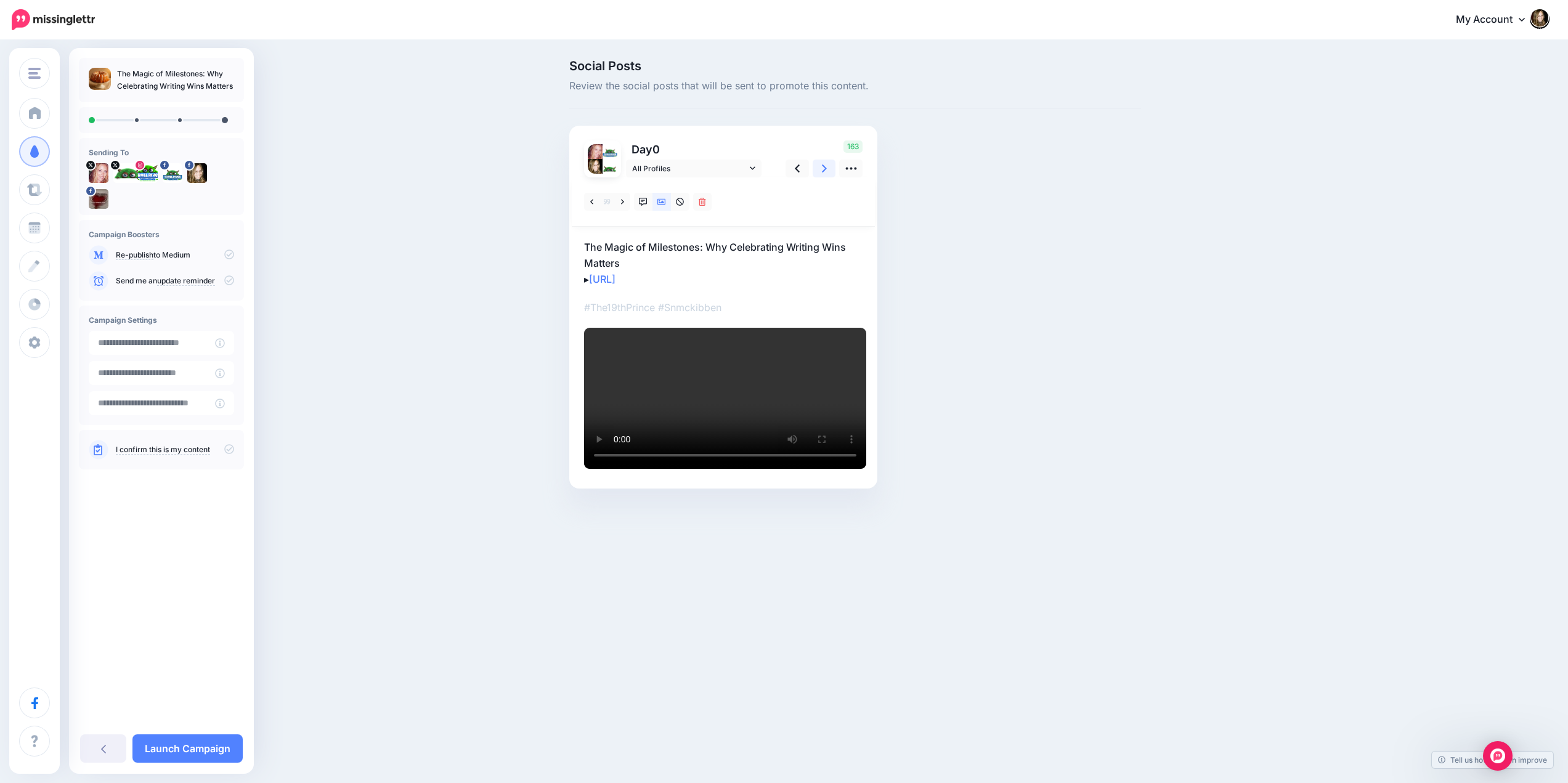
click at [833, 167] on link at bounding box center [824, 168] width 24 height 18
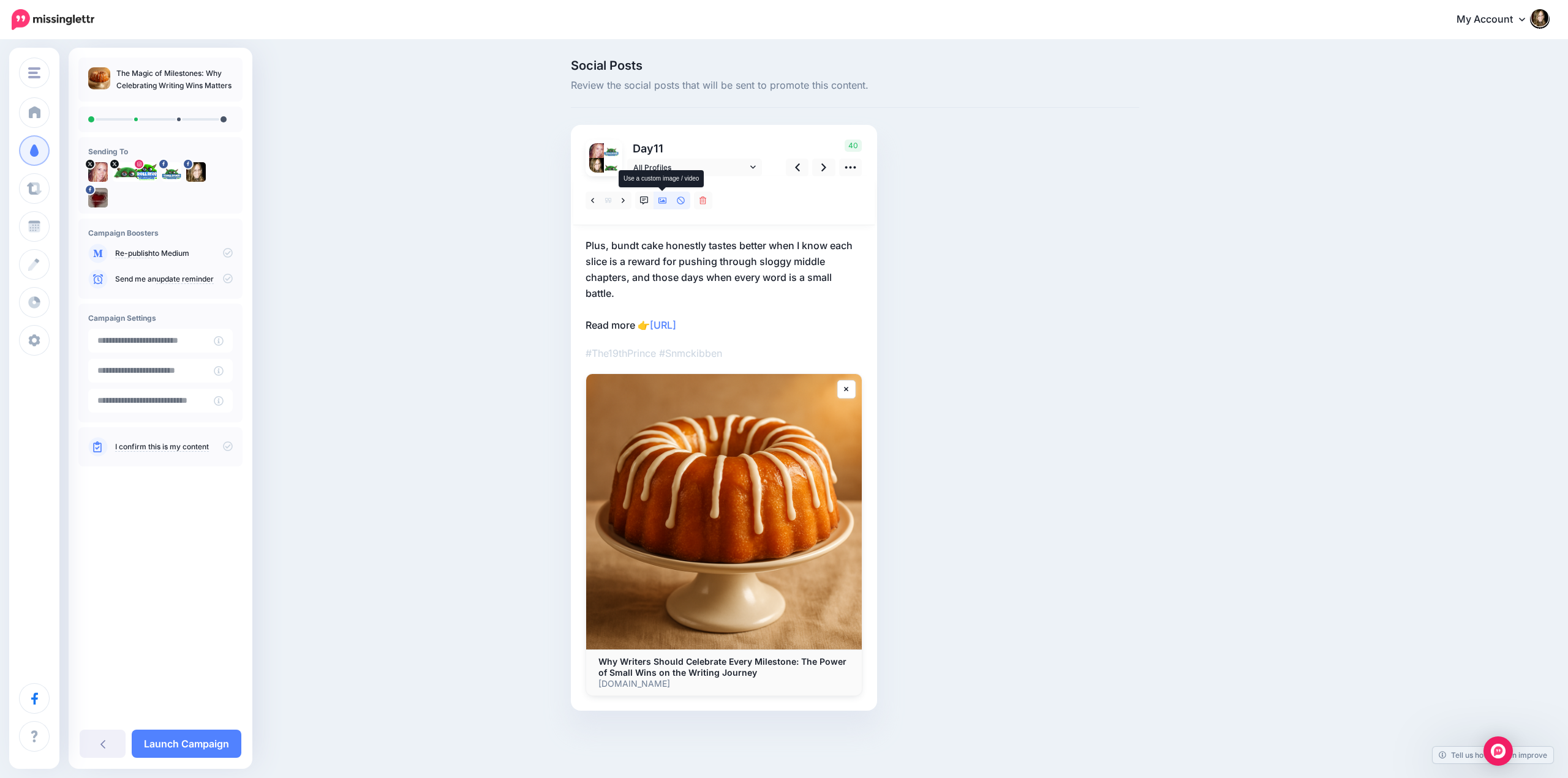
click at [664, 203] on icon at bounding box center [663, 200] width 9 height 6
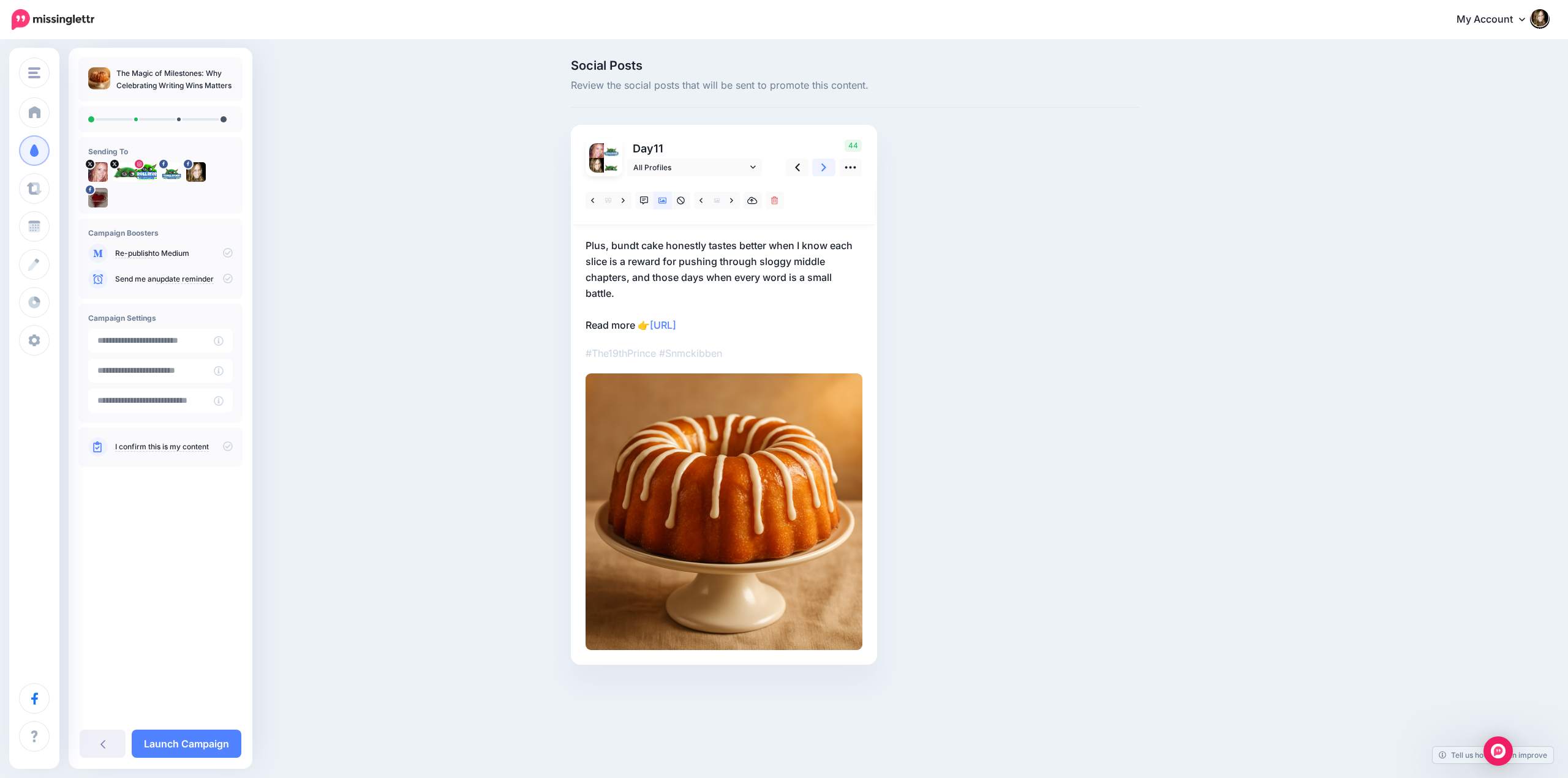
click at [823, 165] on icon at bounding box center [824, 167] width 5 height 8
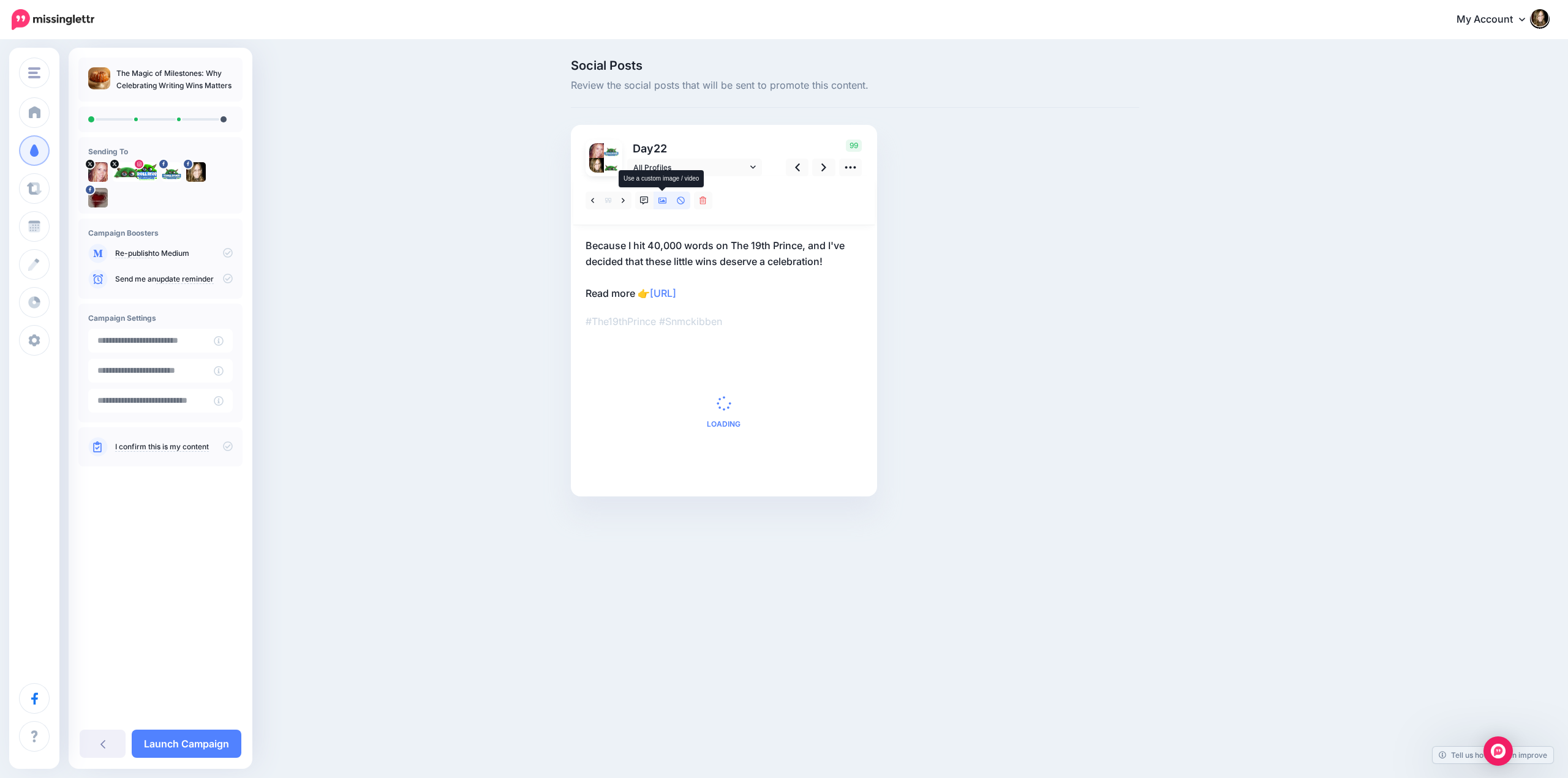
click at [659, 205] on link at bounding box center [663, 200] width 18 height 18
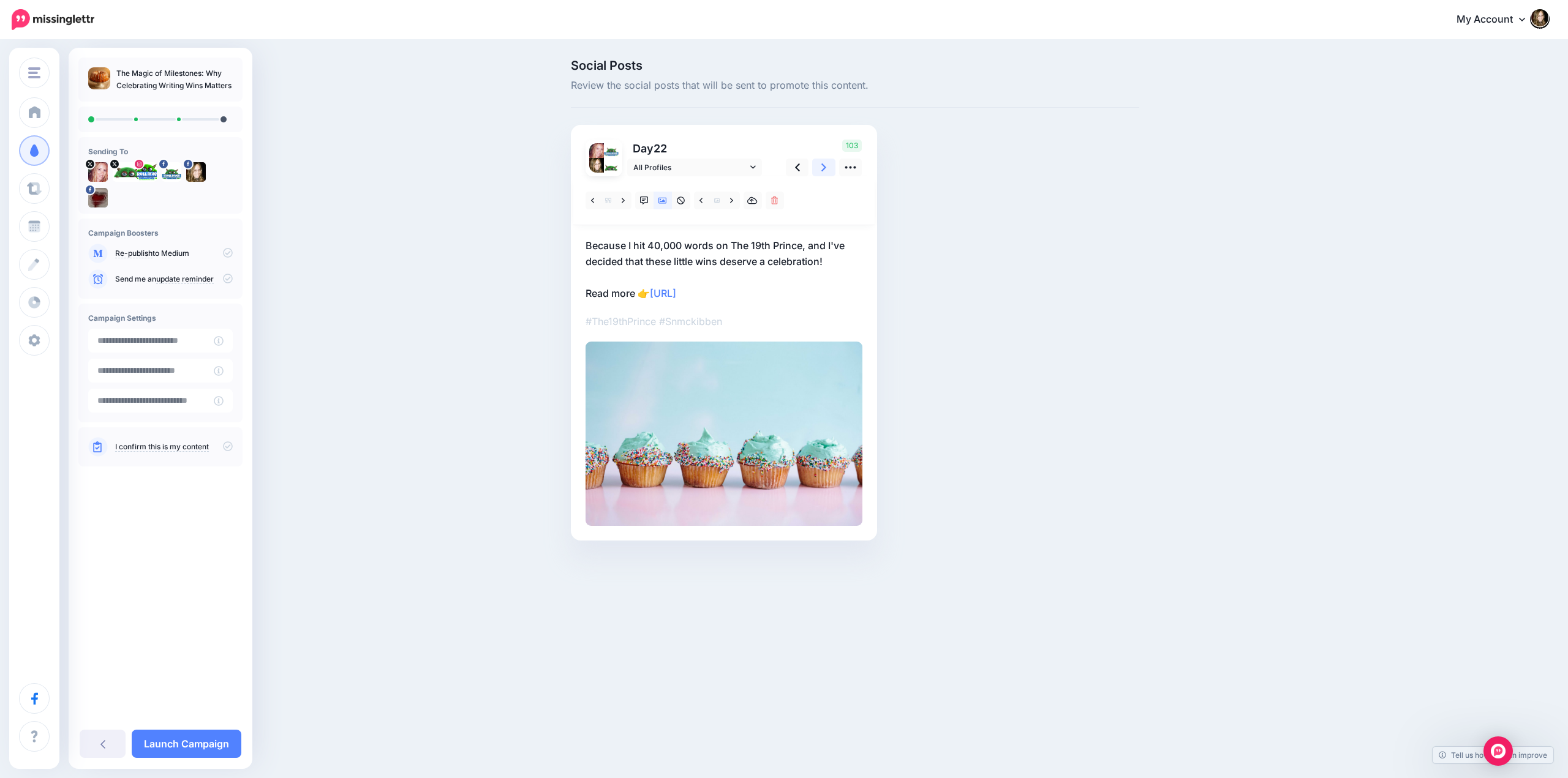
click at [818, 168] on link at bounding box center [824, 167] width 24 height 18
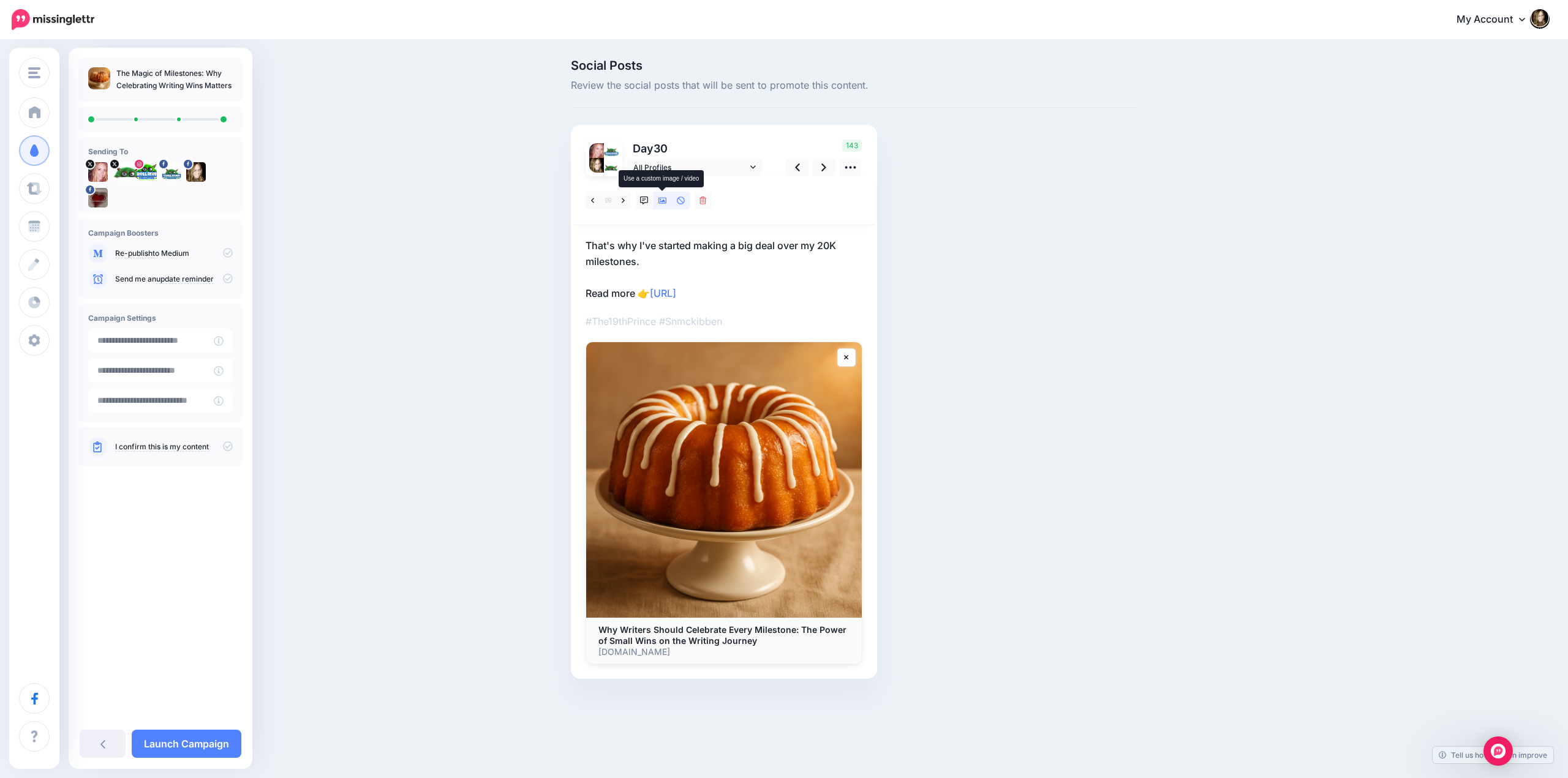
click at [659, 201] on icon at bounding box center [663, 200] width 9 height 6
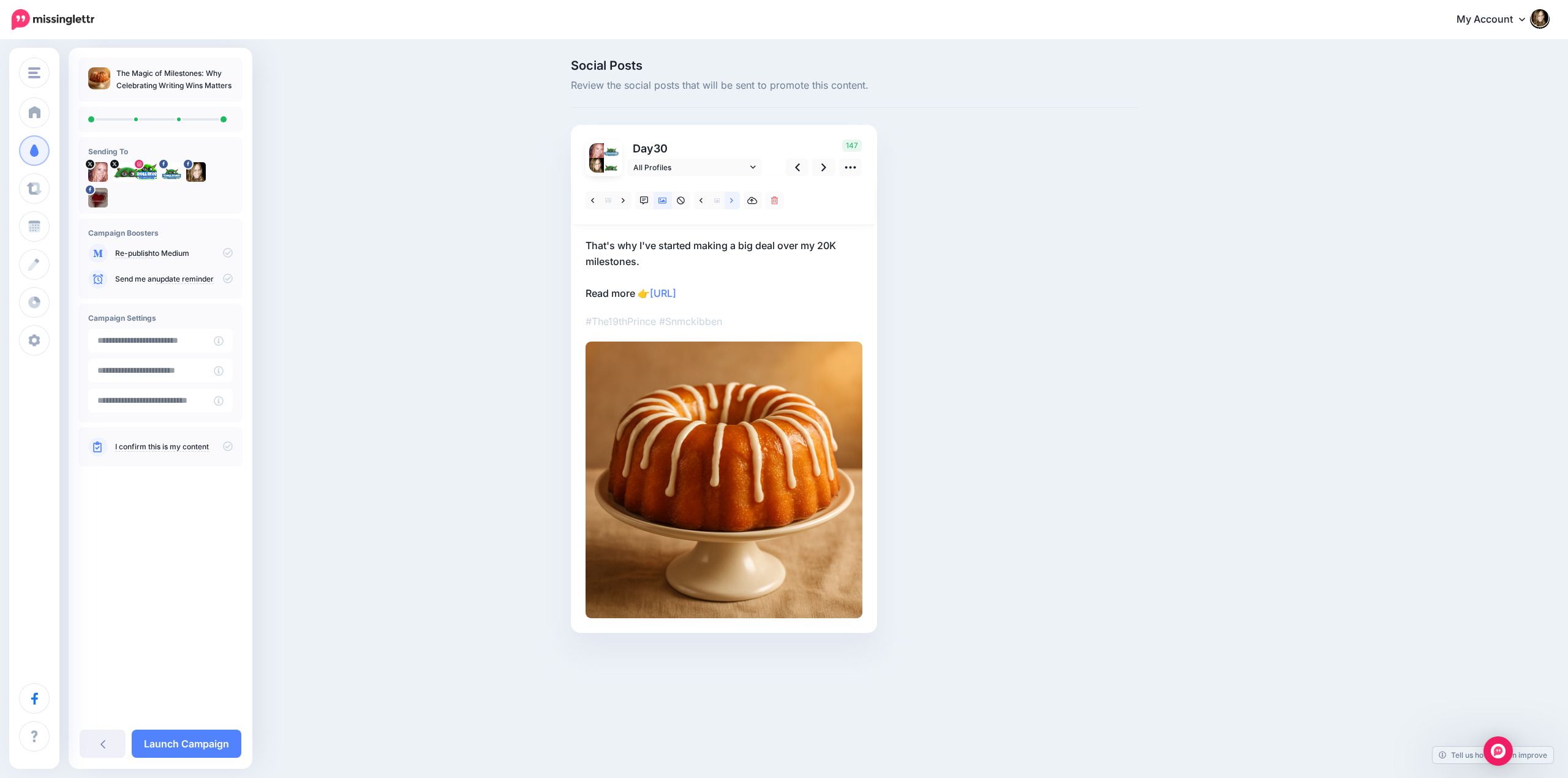
click at [734, 201] on icon at bounding box center [731, 199] width 3 height 5
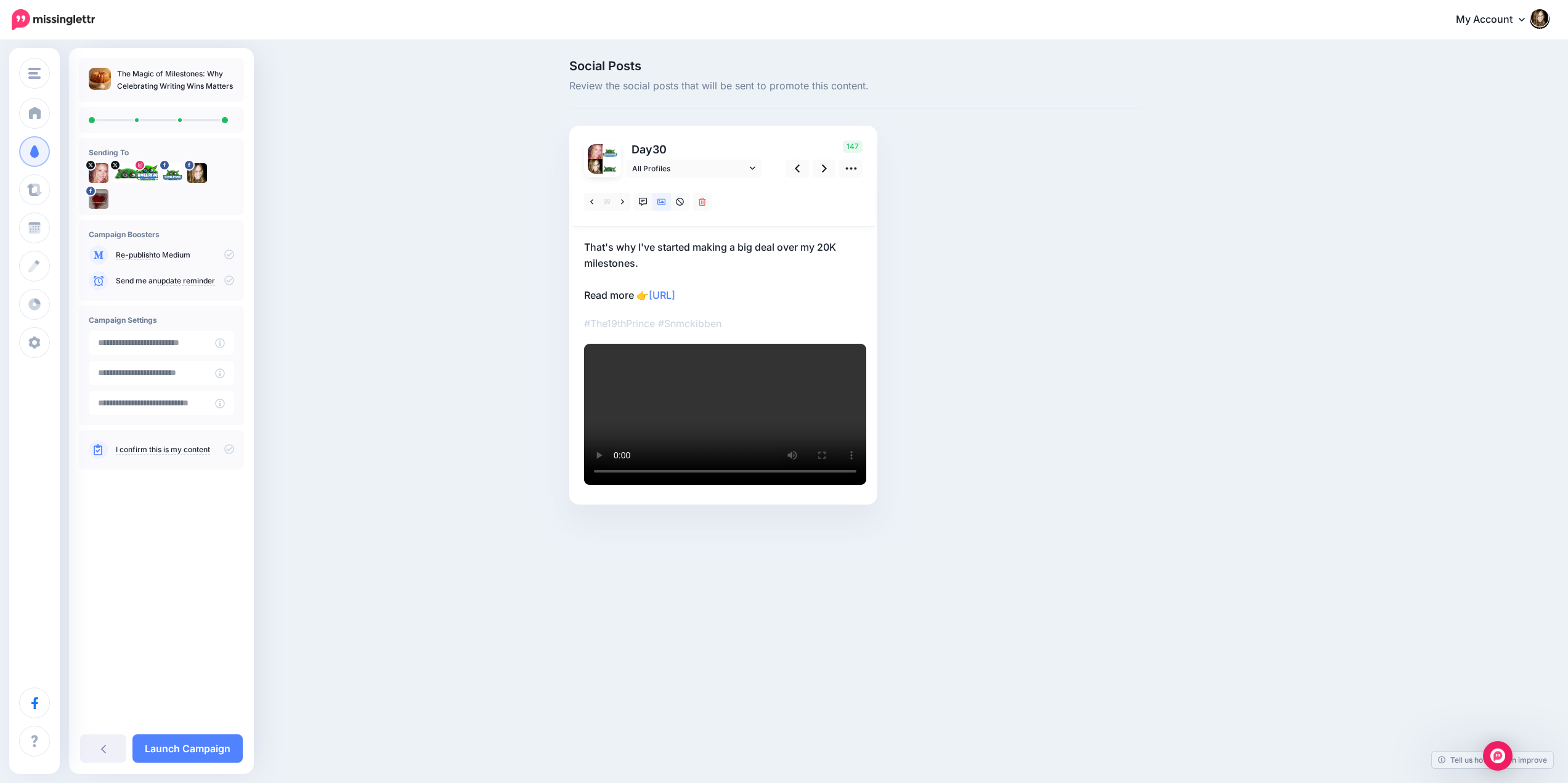
click at [734, 206] on div at bounding box center [723, 202] width 303 height 50
click at [682, 204] on icon at bounding box center [679, 201] width 9 height 9
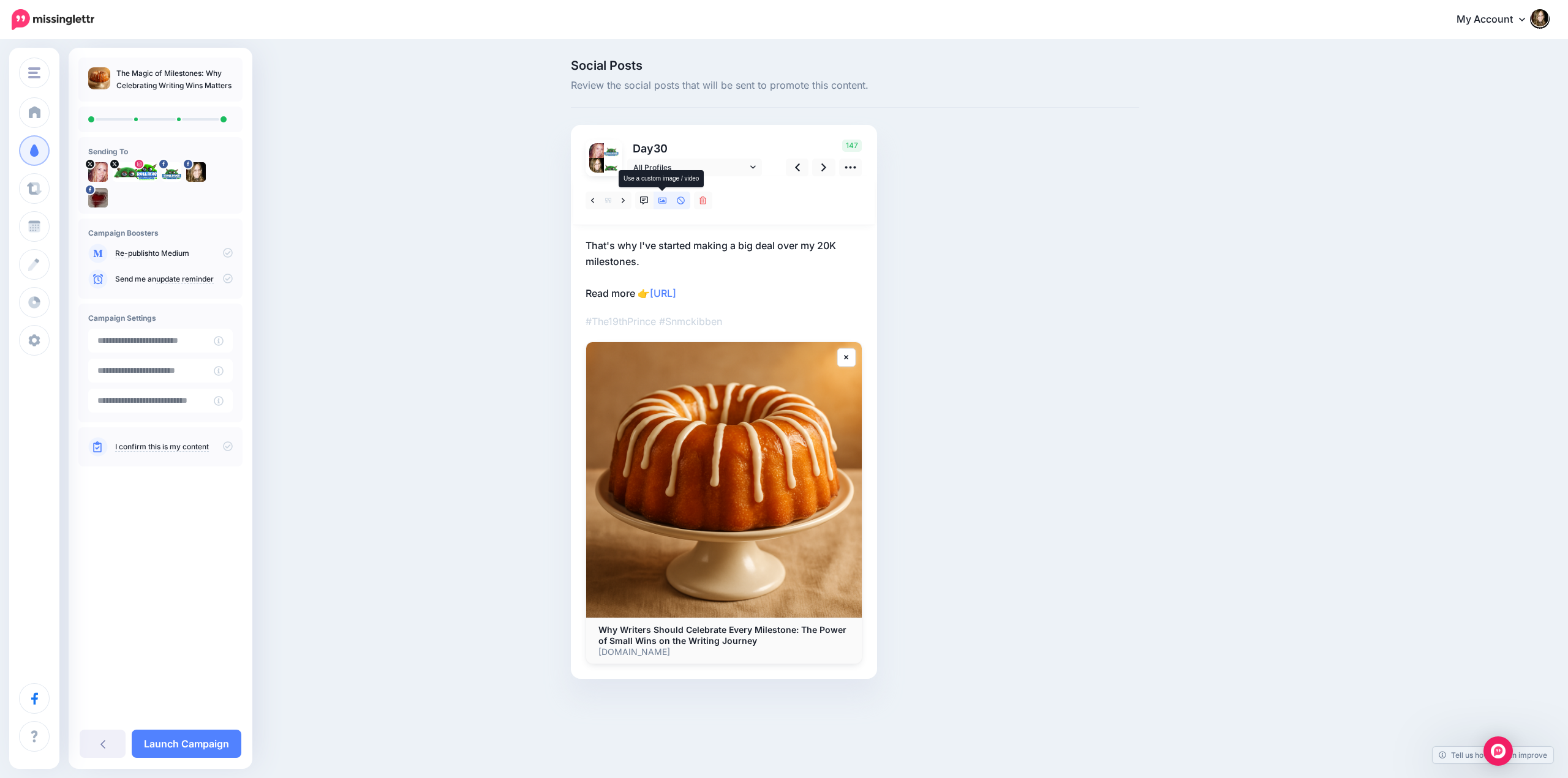
click at [663, 200] on icon at bounding box center [663, 200] width 9 height 6
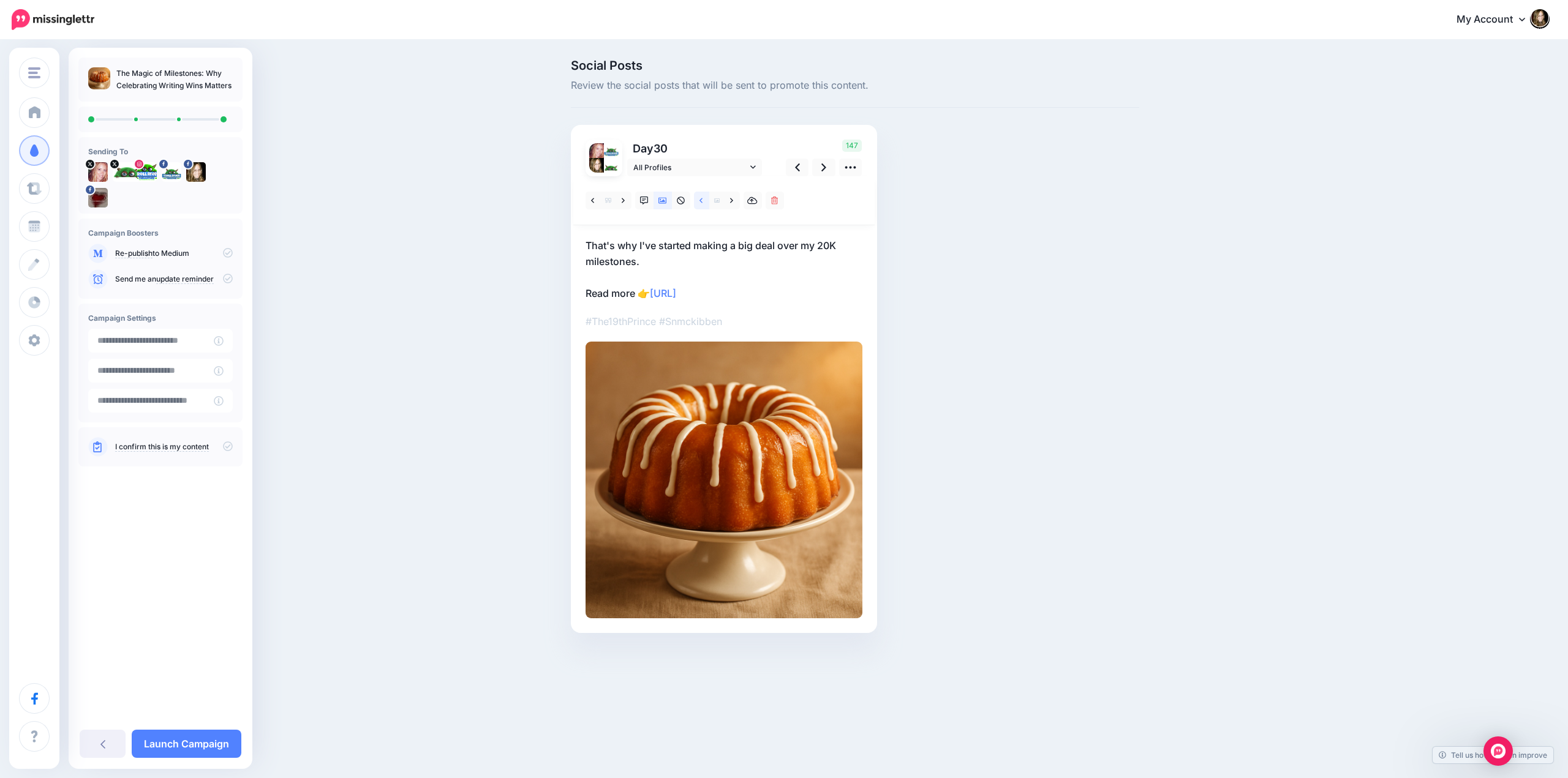
click at [702, 197] on icon at bounding box center [700, 200] width 3 height 9
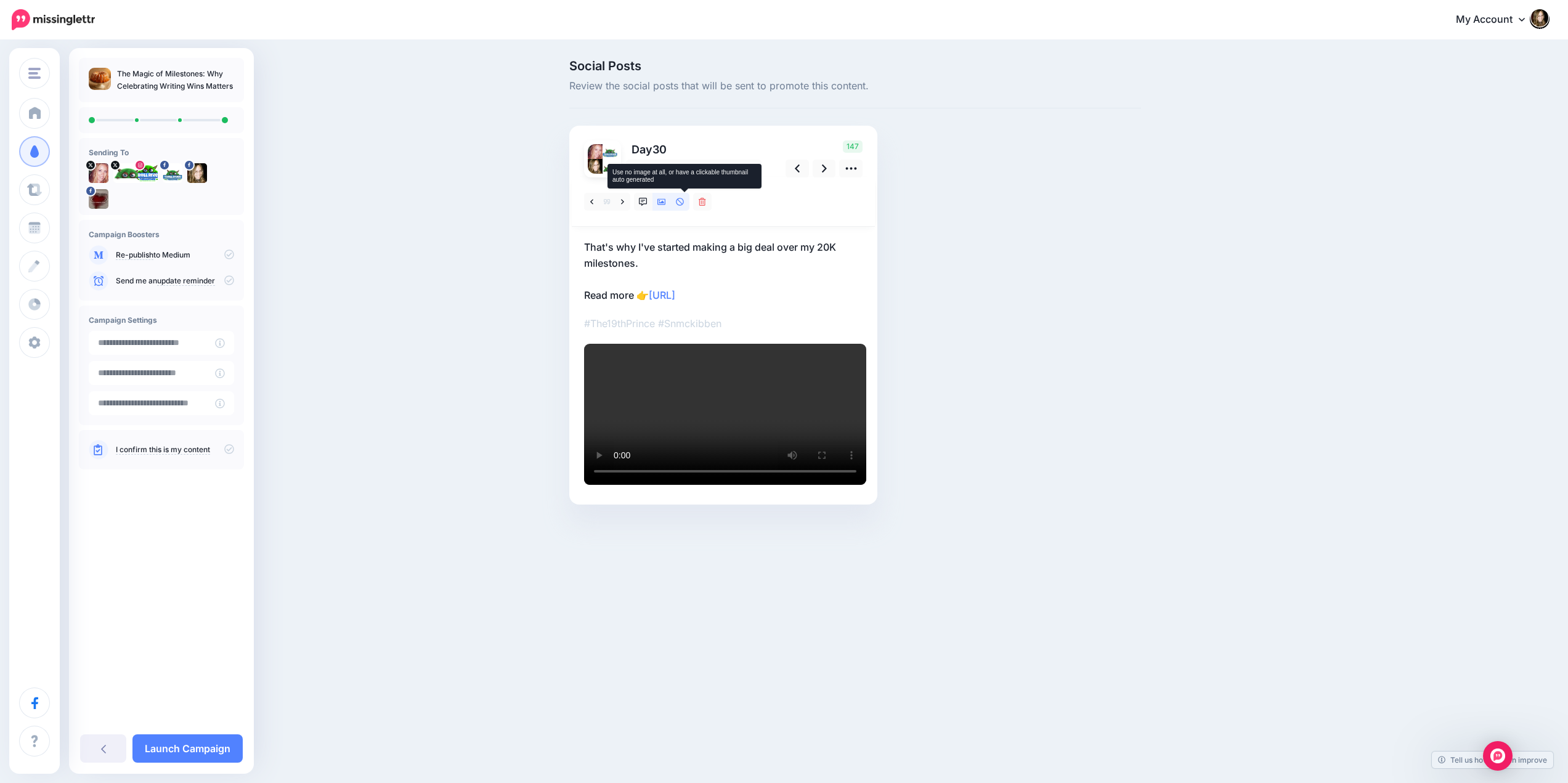
click at [684, 200] on icon at bounding box center [679, 201] width 9 height 9
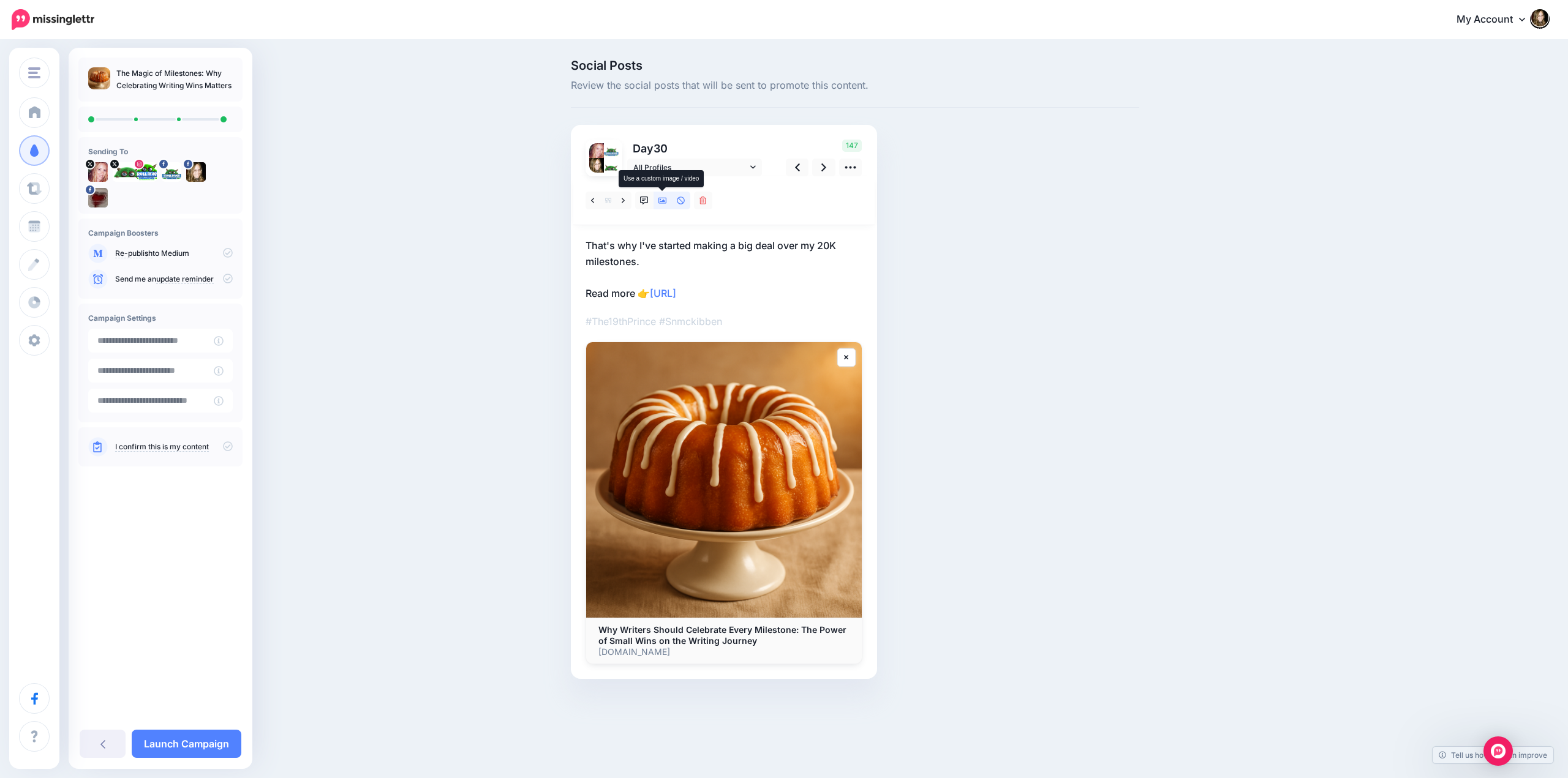
click at [663, 198] on icon at bounding box center [663, 200] width 9 height 9
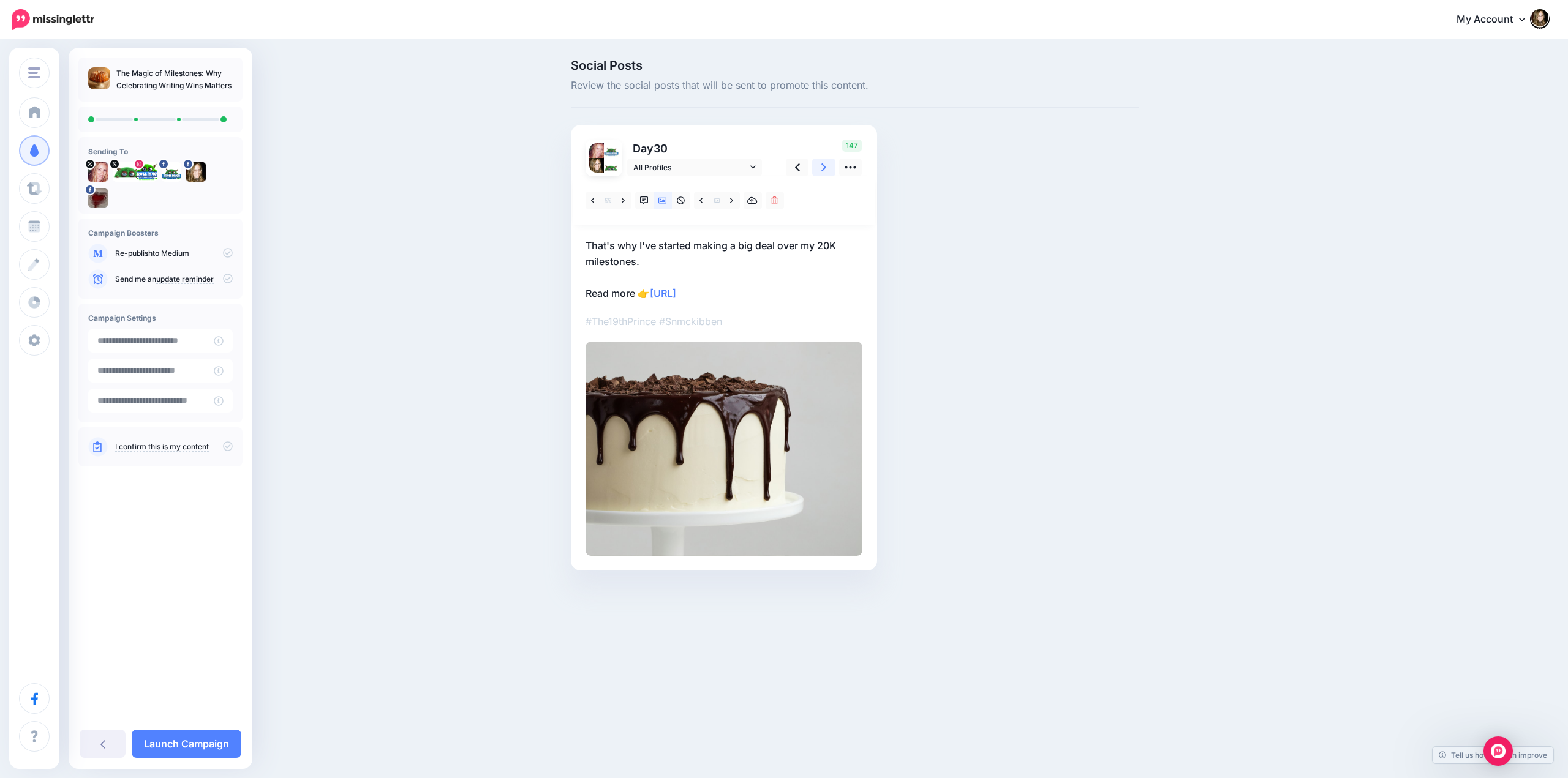
click at [825, 165] on icon at bounding box center [824, 168] width 5 height 13
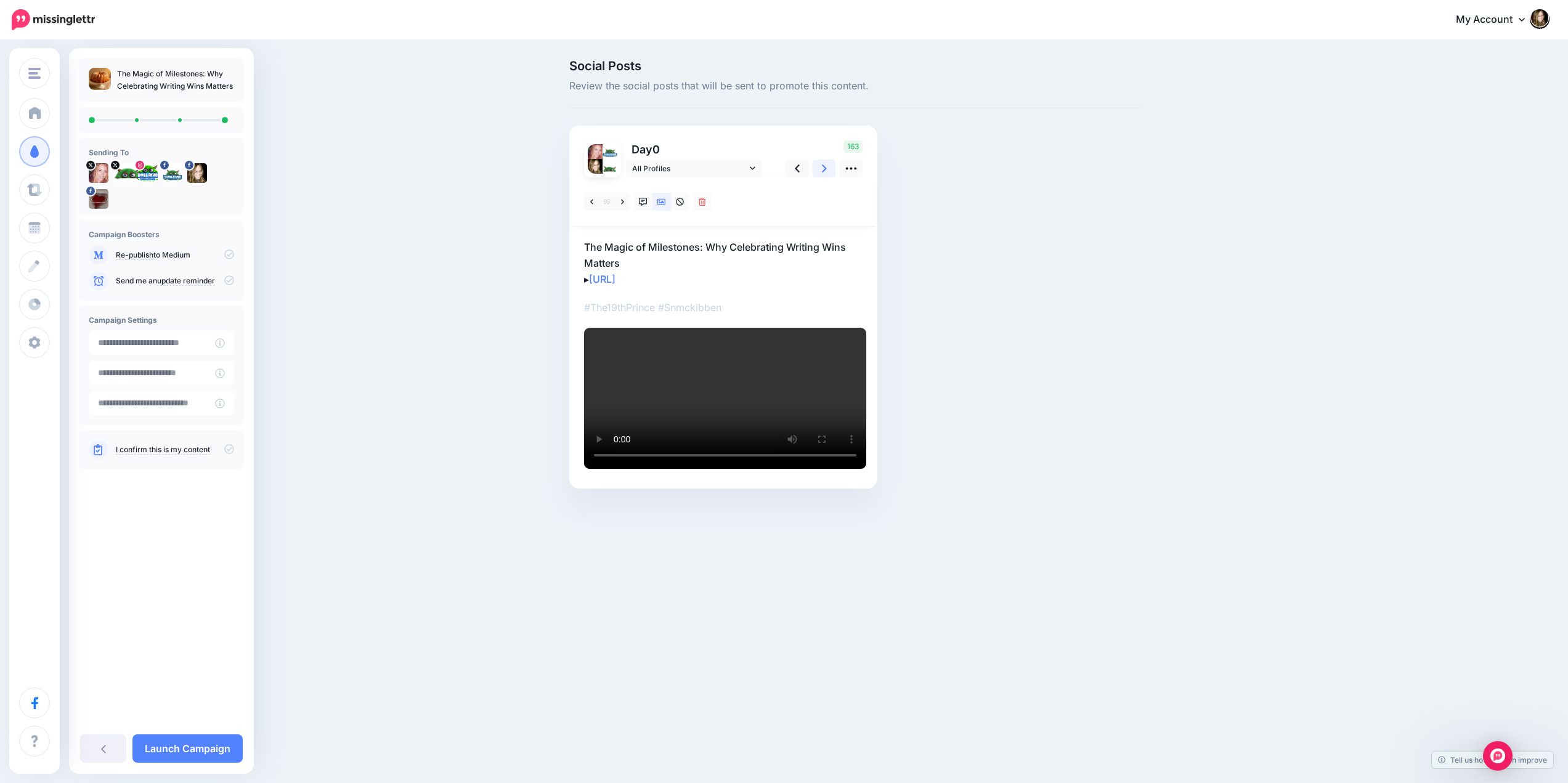
click at [826, 166] on icon at bounding box center [824, 169] width 5 height 13
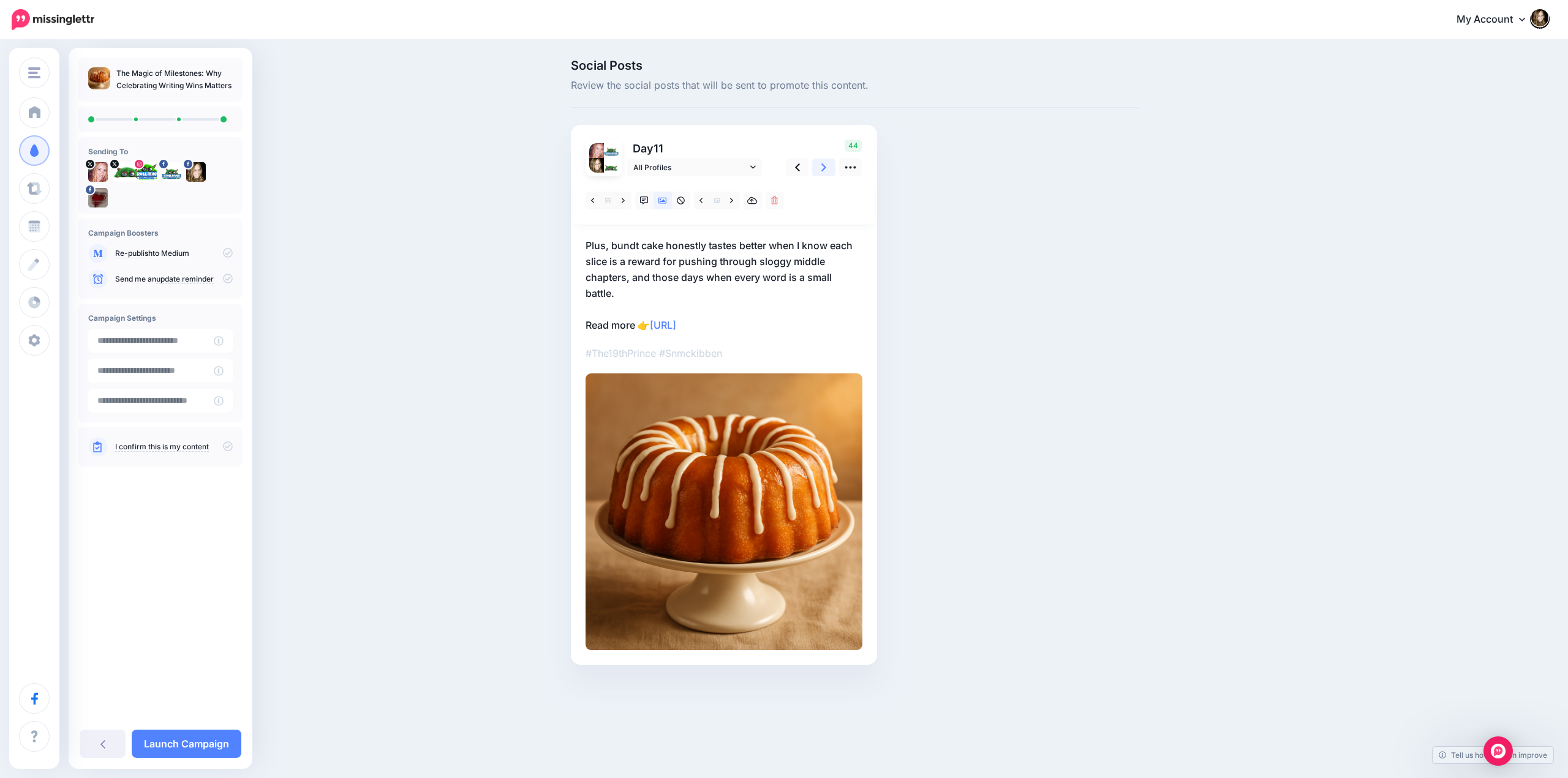
click at [825, 165] on icon at bounding box center [824, 168] width 5 height 13
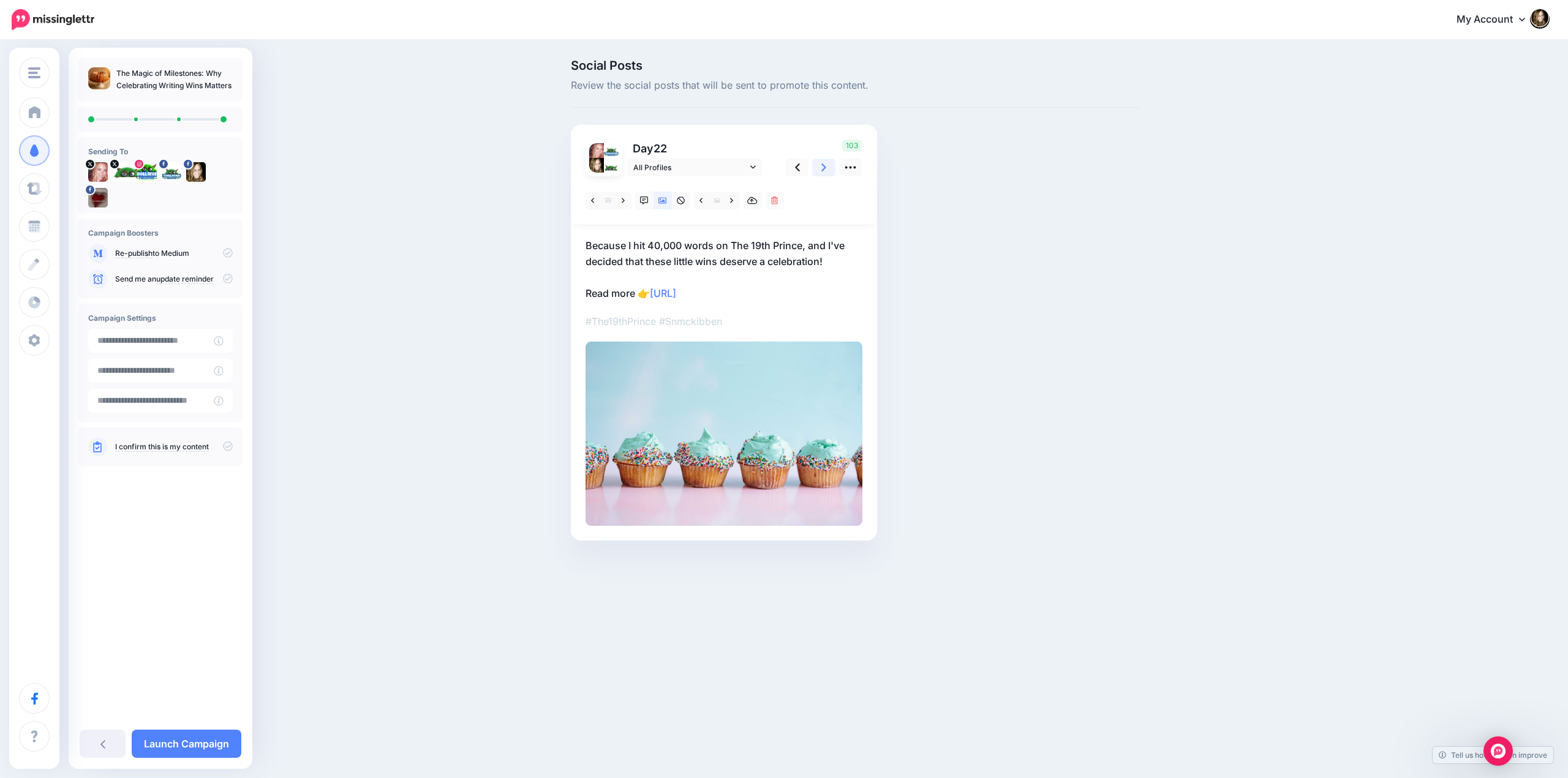
click at [825, 165] on icon at bounding box center [824, 168] width 5 height 13
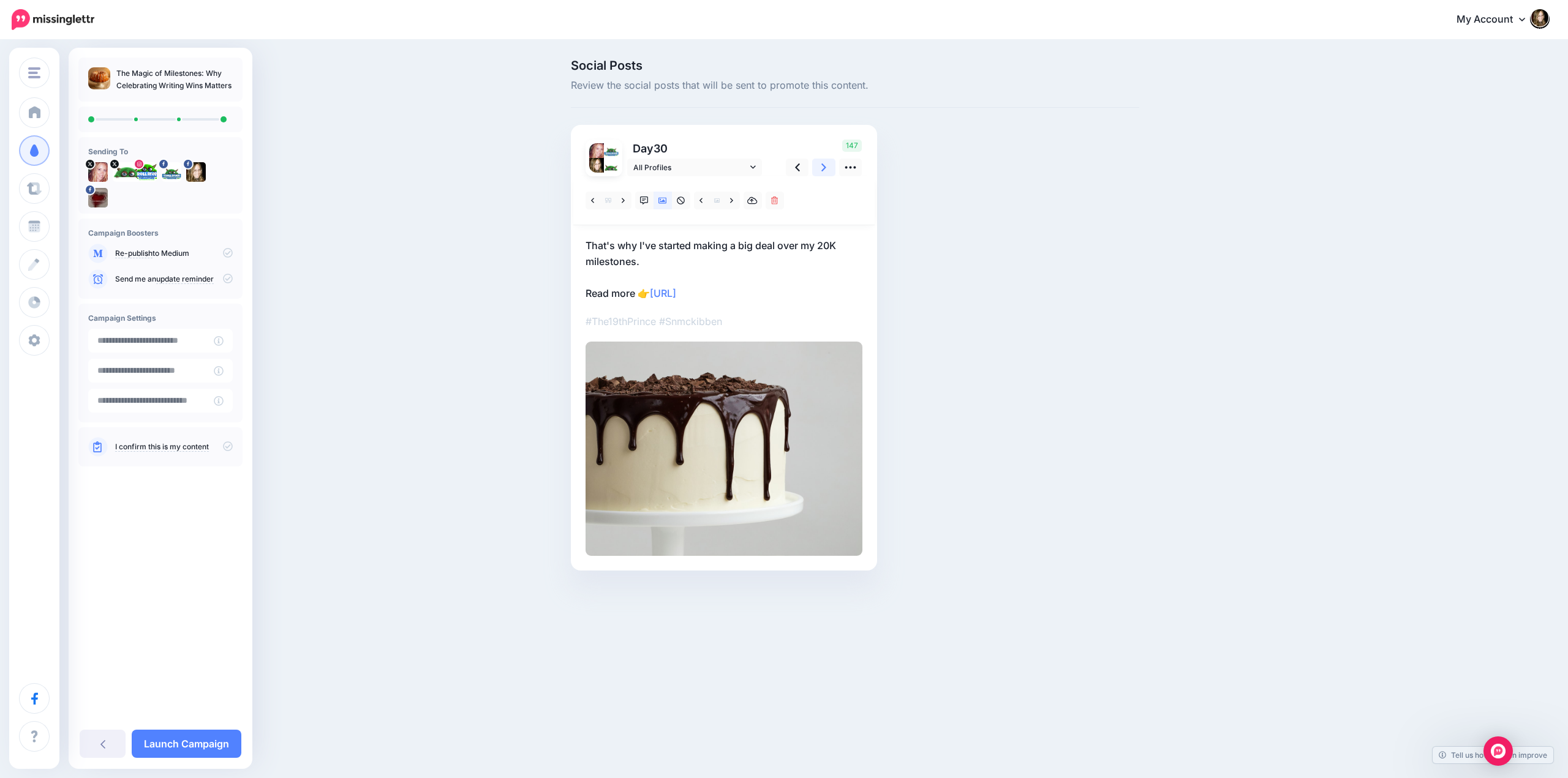
click at [825, 165] on icon at bounding box center [824, 168] width 5 height 13
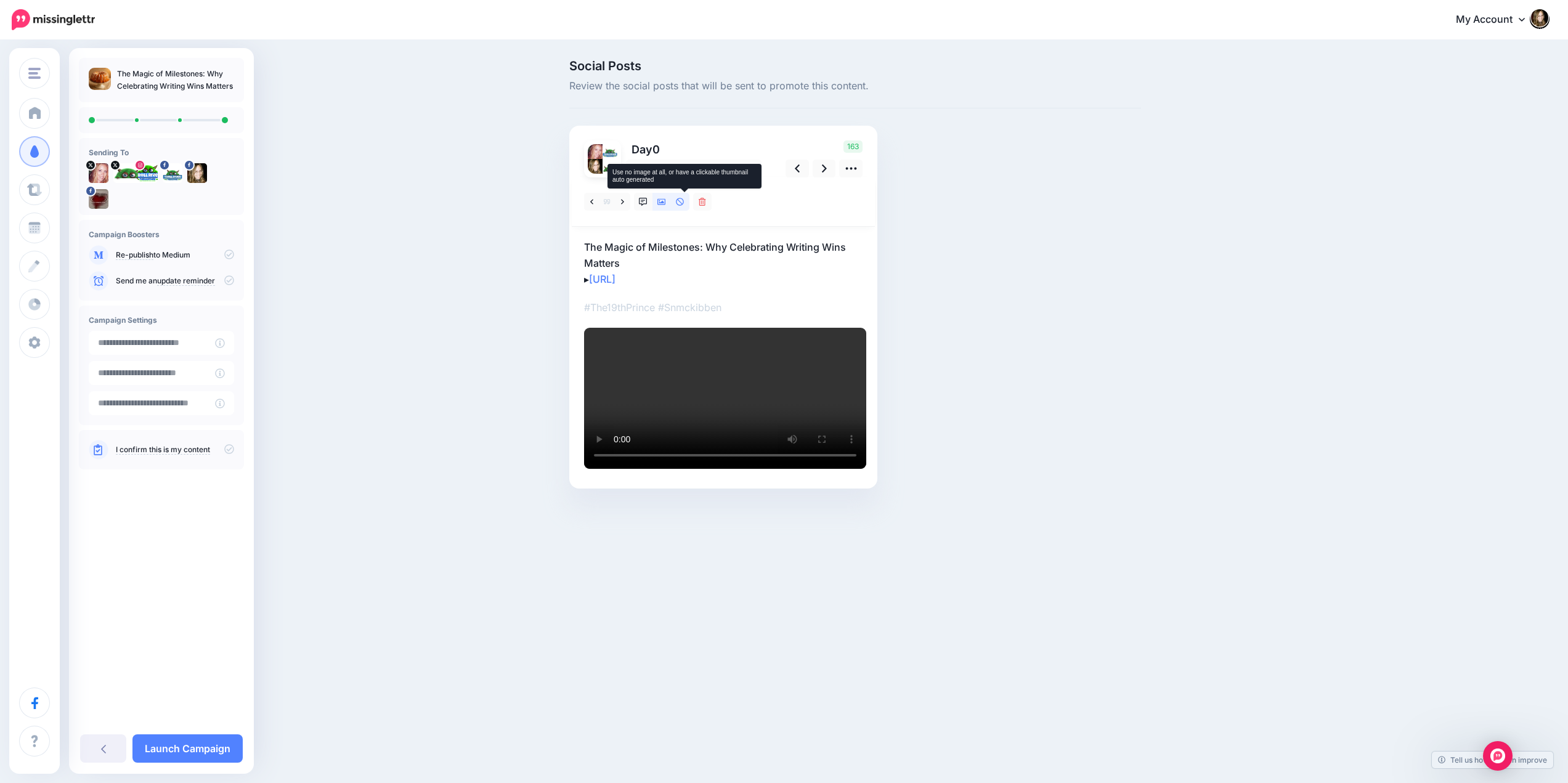
click at [684, 200] on icon at bounding box center [679, 201] width 9 height 9
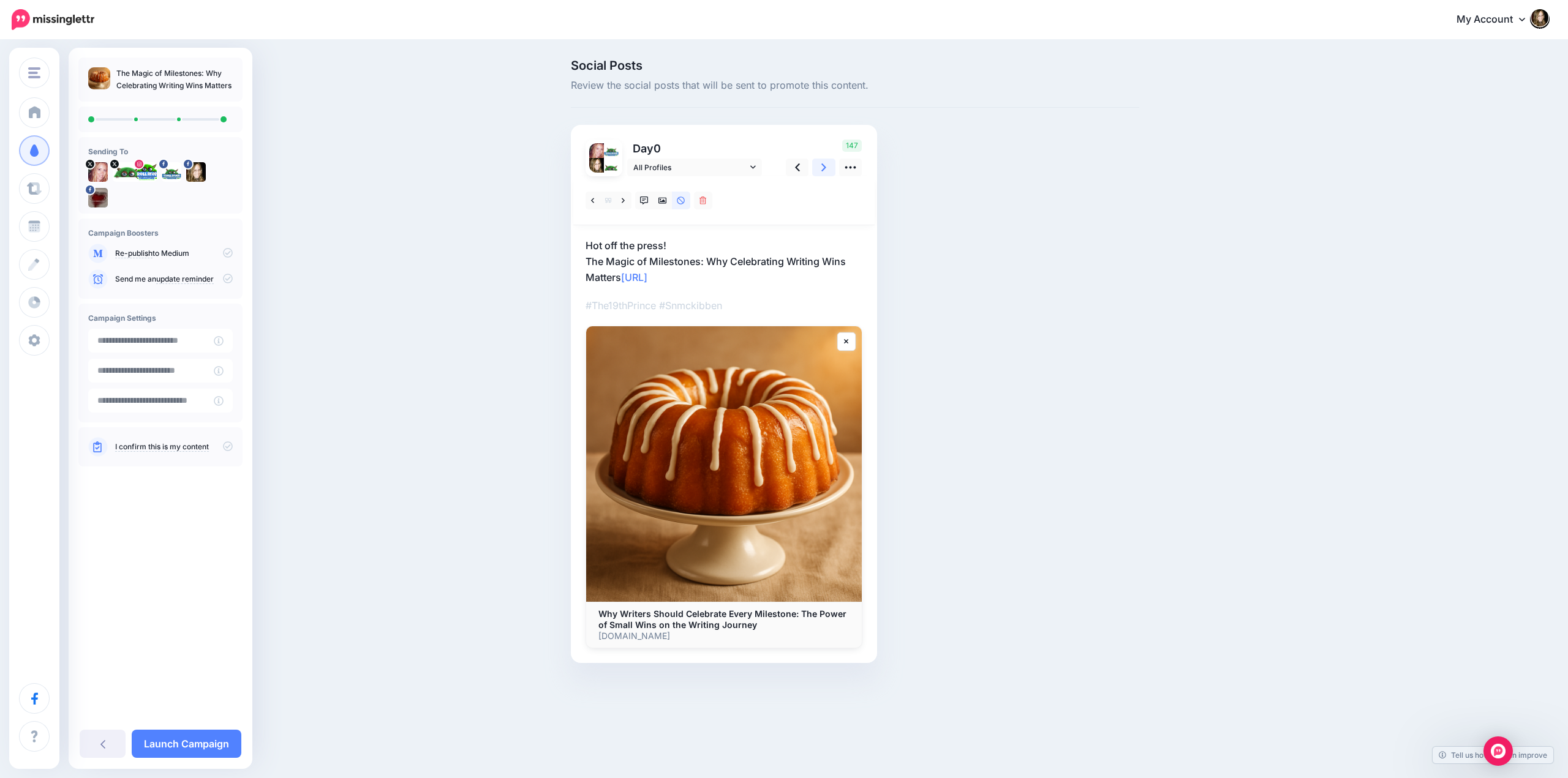
click at [820, 170] on link at bounding box center [824, 167] width 24 height 18
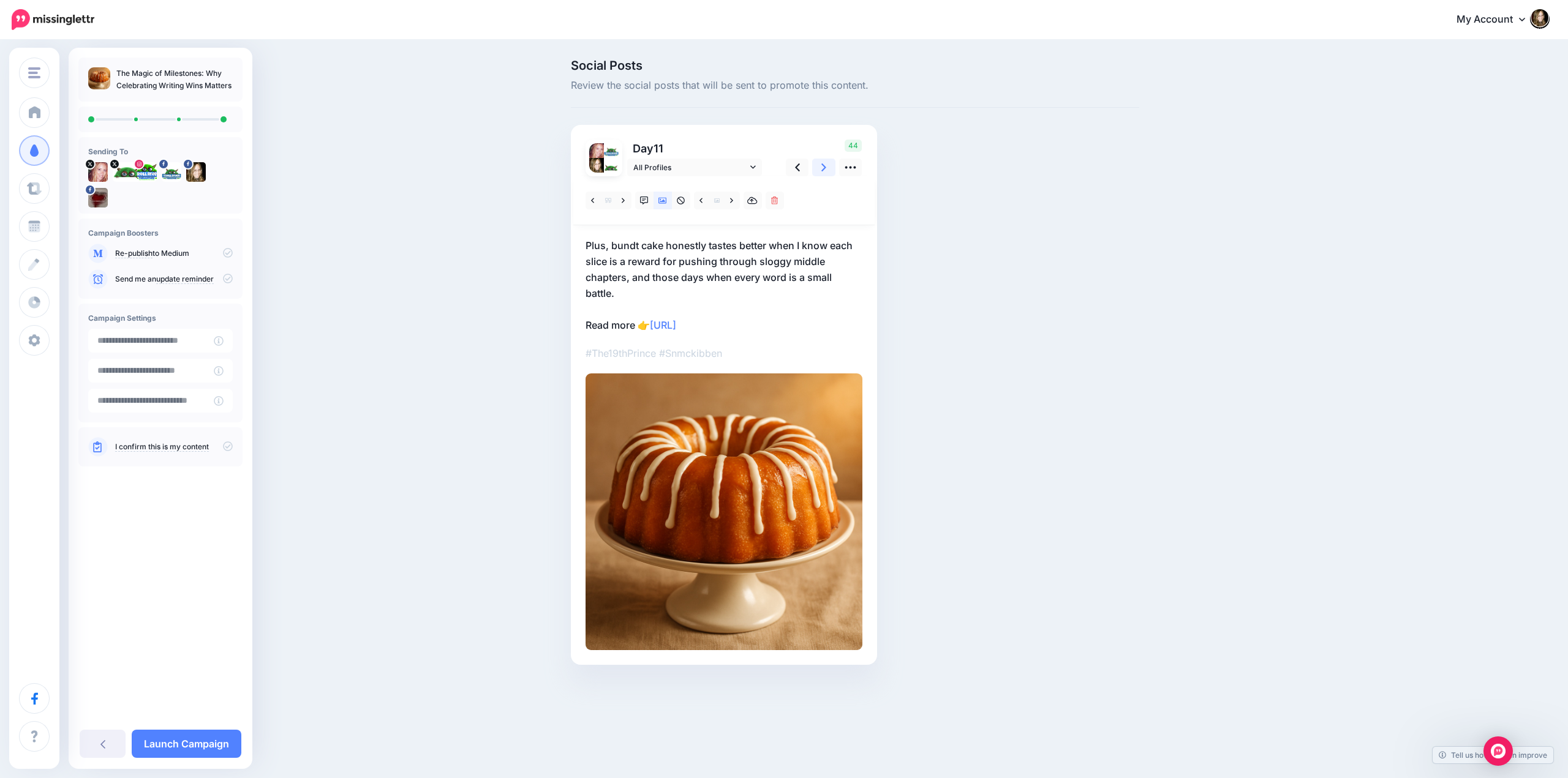
click at [822, 172] on icon at bounding box center [824, 168] width 5 height 13
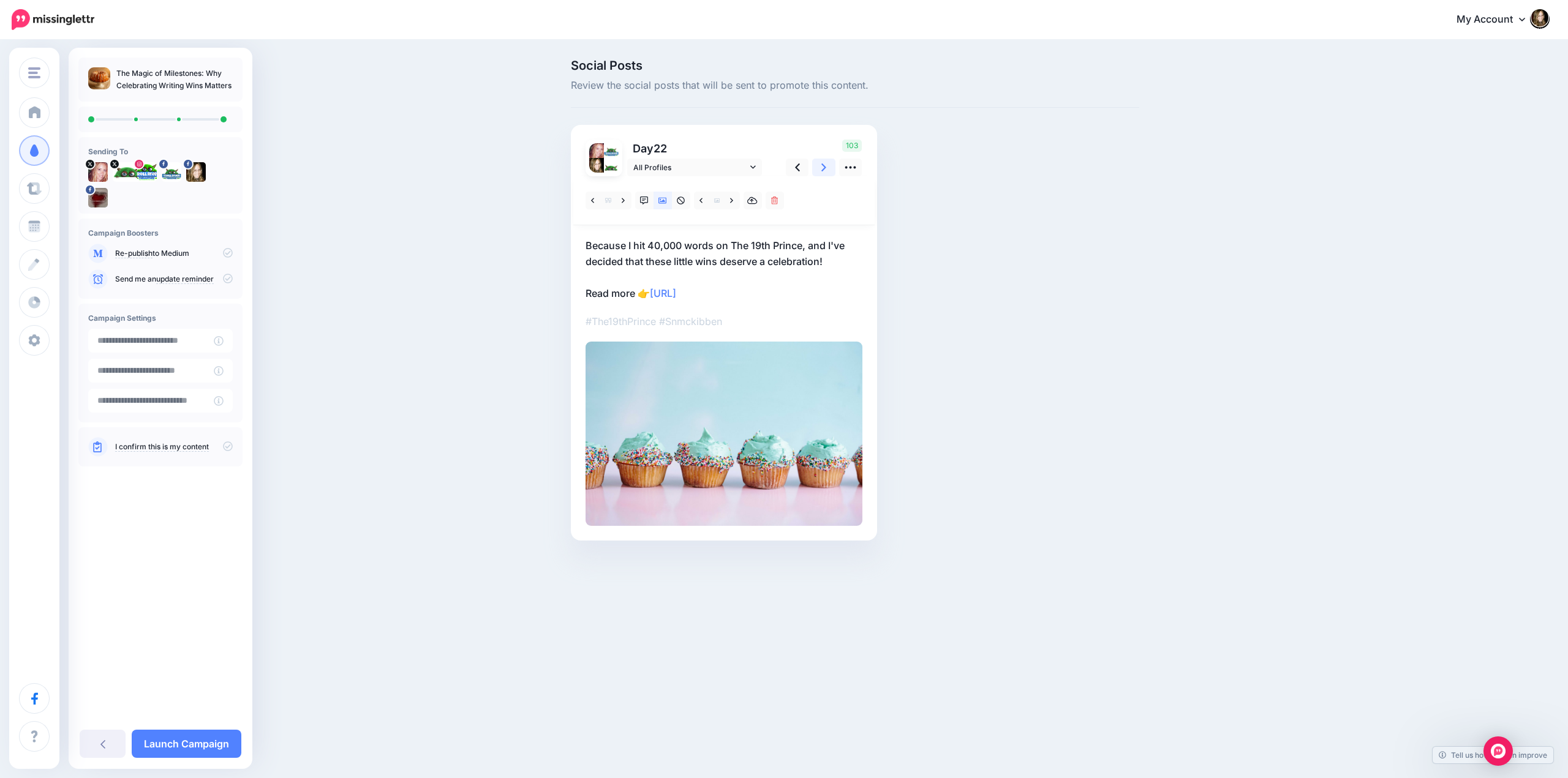
click at [822, 172] on icon at bounding box center [824, 168] width 5 height 13
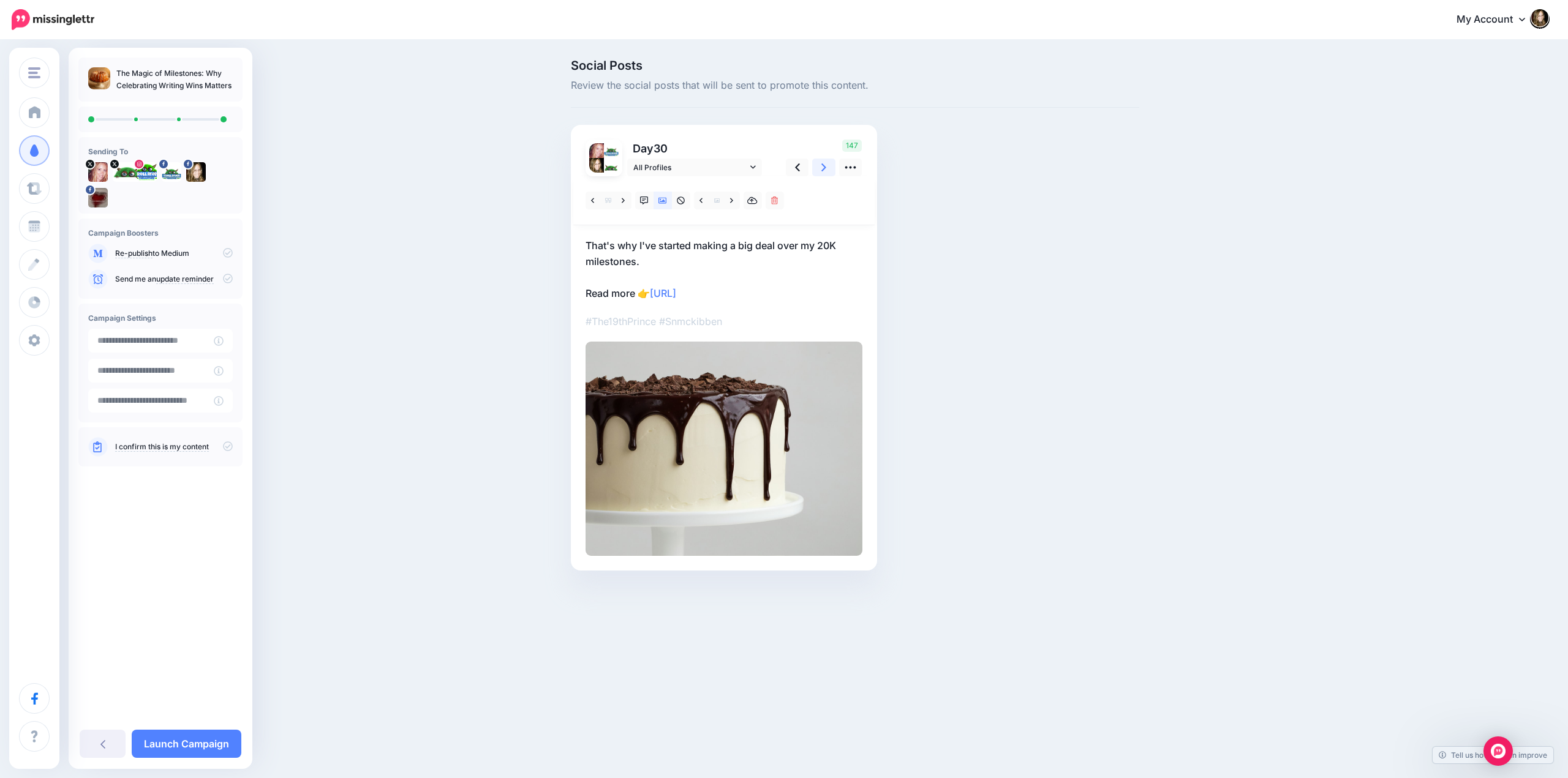
click at [823, 172] on icon at bounding box center [824, 168] width 5 height 13
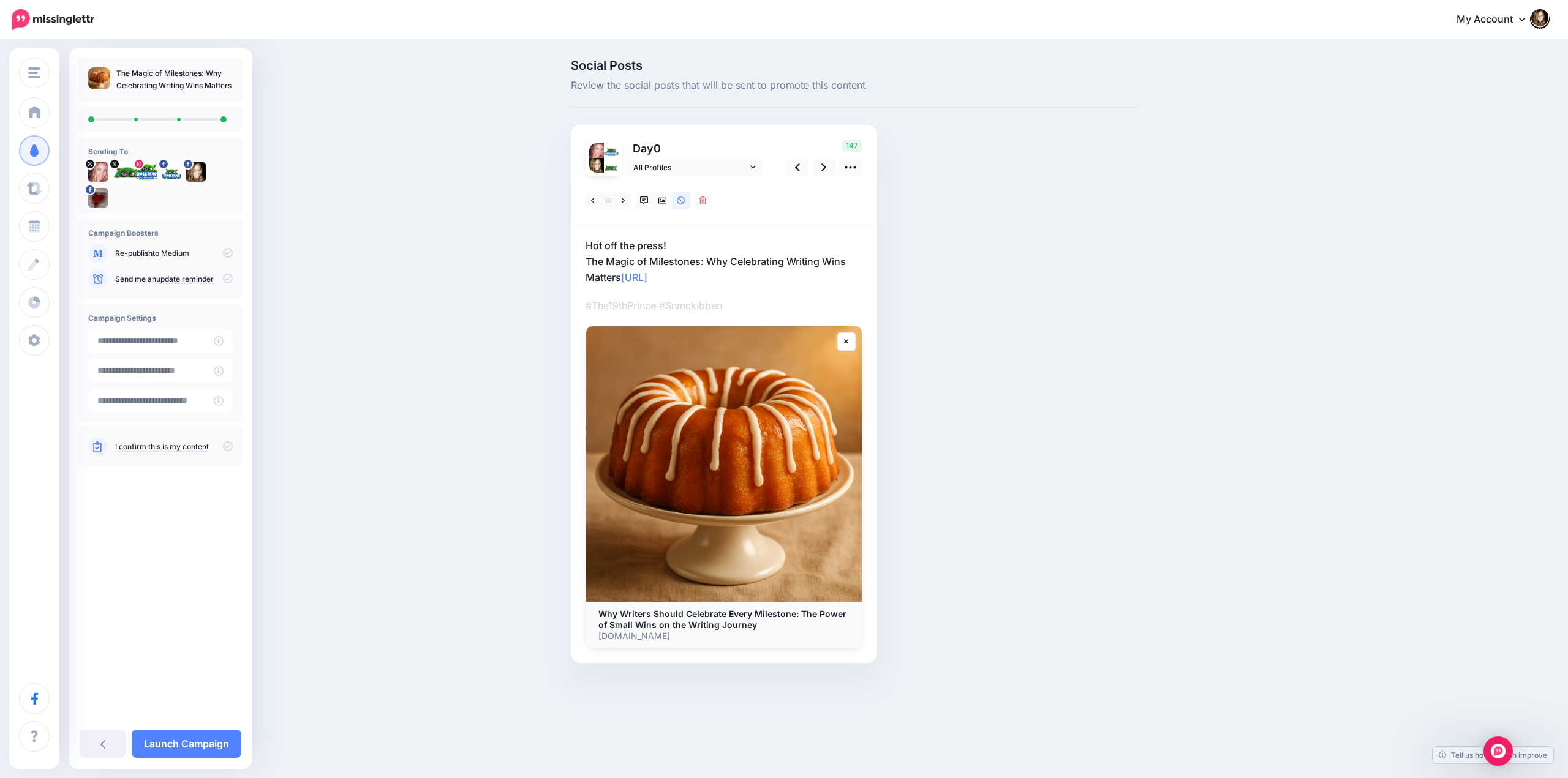
click at [226, 255] on icon at bounding box center [228, 252] width 9 height 9
click at [225, 446] on icon at bounding box center [228, 446] width 9 height 9
click at [178, 744] on link "Launch Campaign" at bounding box center [187, 744] width 110 height 28
